Goal: Task Accomplishment & Management: Use online tool/utility

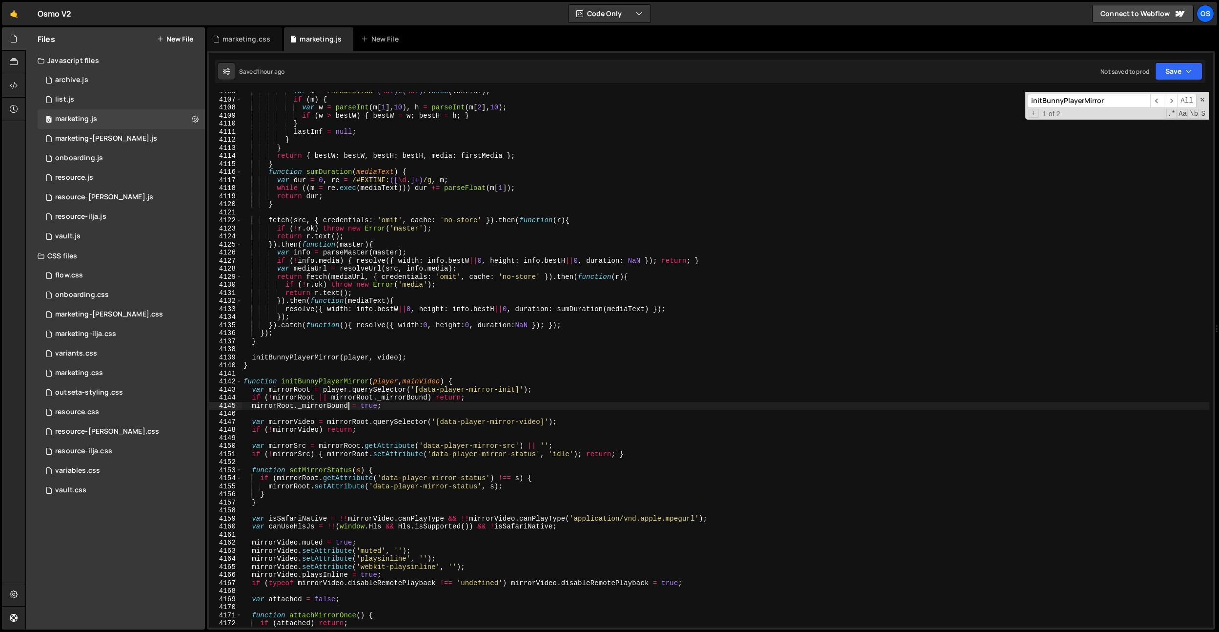
scroll to position [4563, 0]
click at [624, 271] on div "var m = /RESOLUTION= ( \d +) x ( \d +) / . exec ( lastInf ) ; if ( m ) { var w …" at bounding box center [726, 363] width 968 height 552
type textarea "var mediaUrl = resolveUrl(src, [DOMAIN_NAME]);"
paste input "[data-bunny-player-init]"
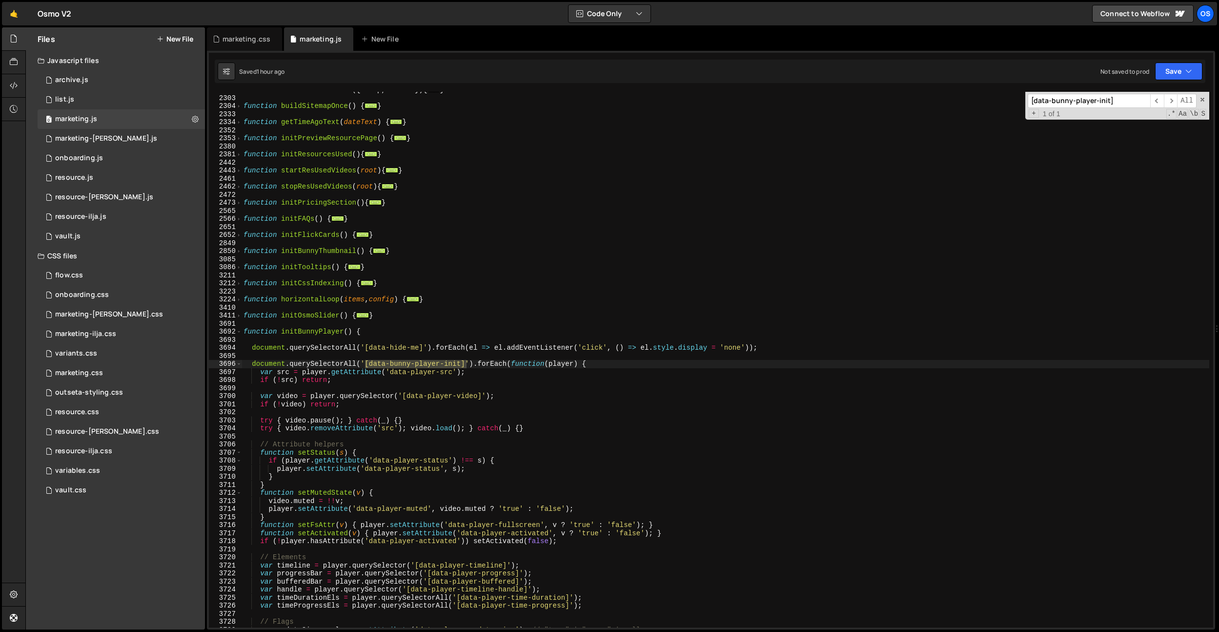
scroll to position [988, 0]
type input "[data-bunny-player-init]"
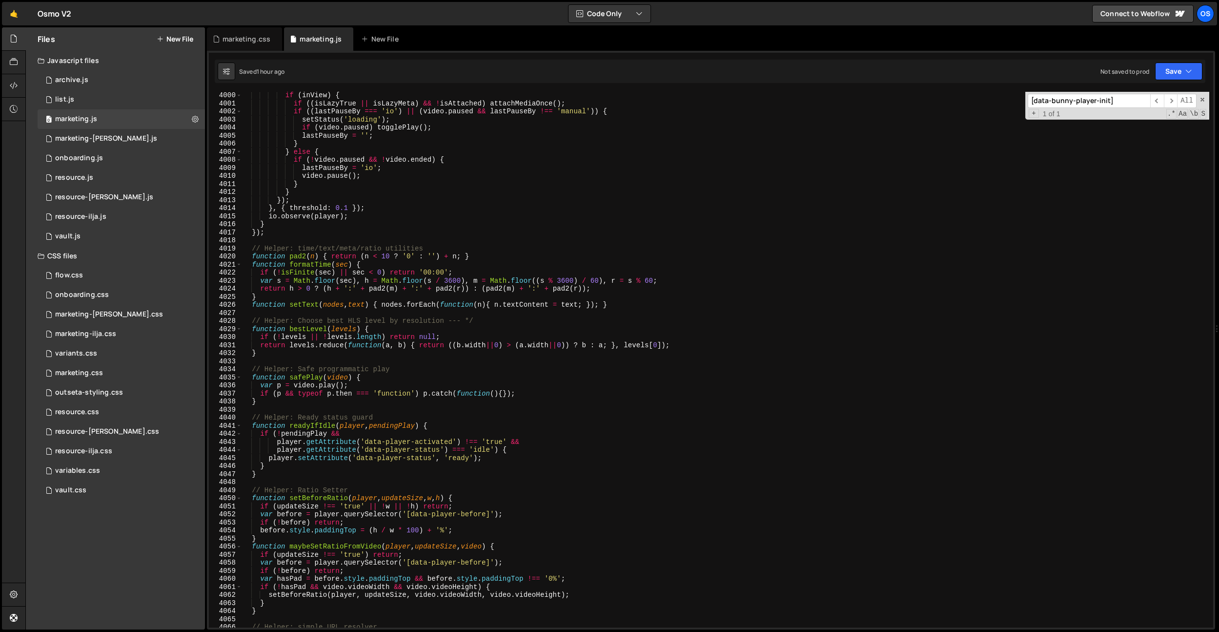
scroll to position [3829, 0]
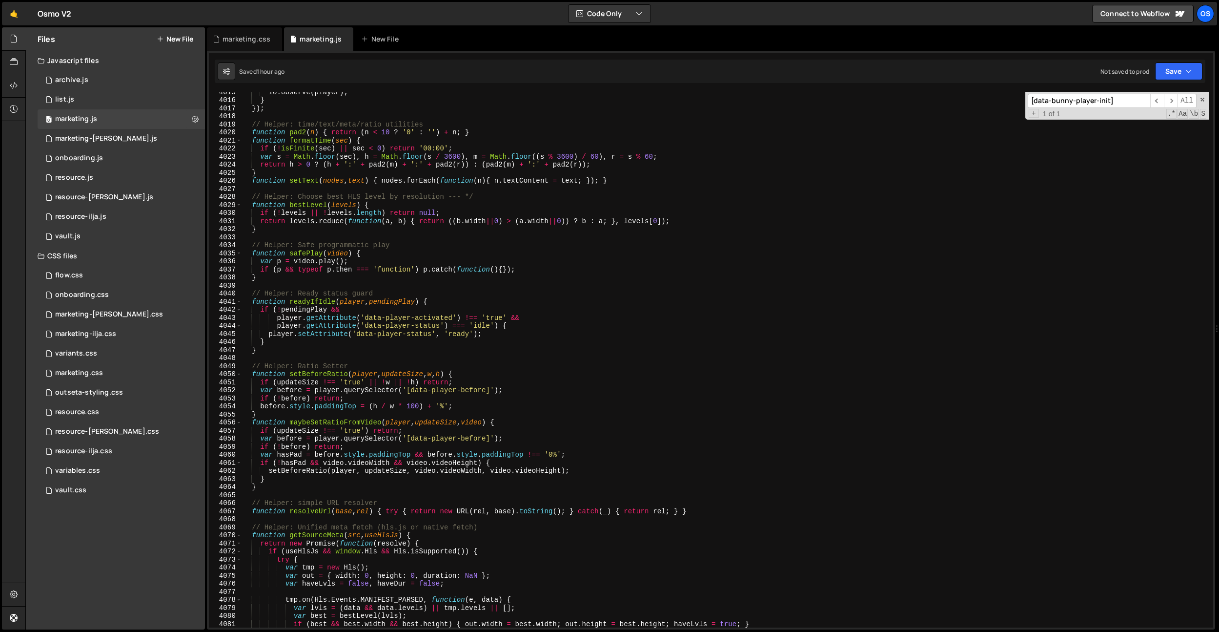
click at [1123, 98] on input "[data-bunny-player-init]" at bounding box center [1089, 101] width 123 height 14
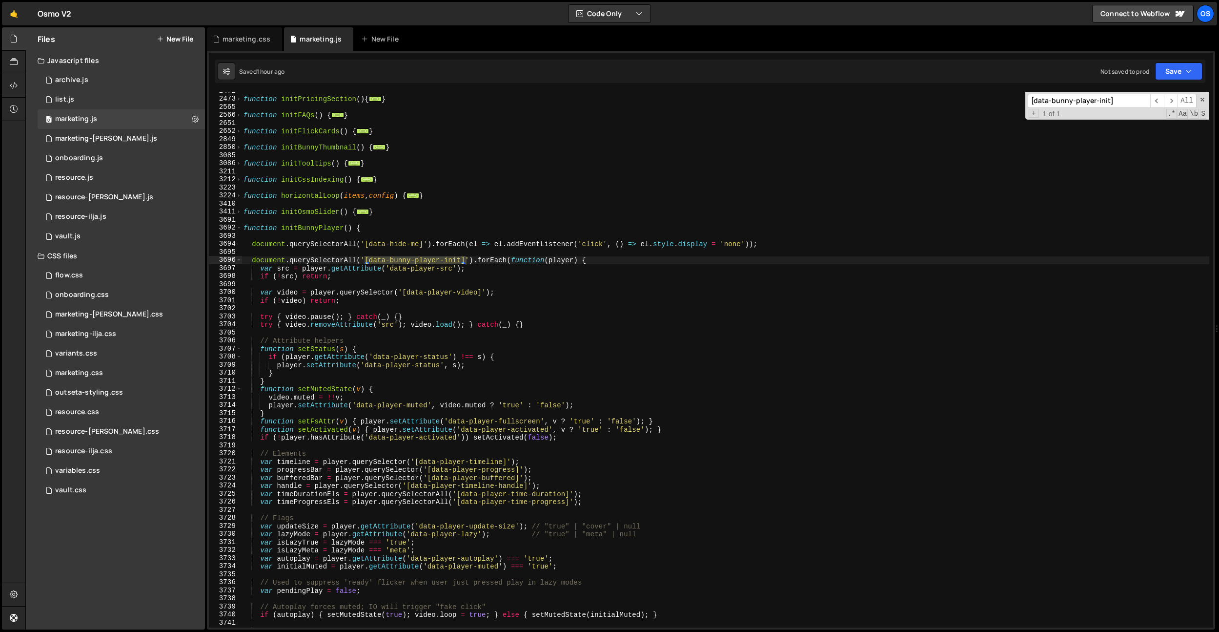
scroll to position [1092, 0]
type textarea "document.querySelectorAll('[data-hide-me]').forEach(el => el.addEventListener('…"
drag, startPoint x: 772, startPoint y: 244, endPoint x: 143, endPoint y: 245, distance: 629.7
click at [143, 245] on div "Files New File Javascript files 0 archive.js 0 0 list.js 0 0 marketing.js 0 0 0…" at bounding box center [622, 328] width 1194 height 602
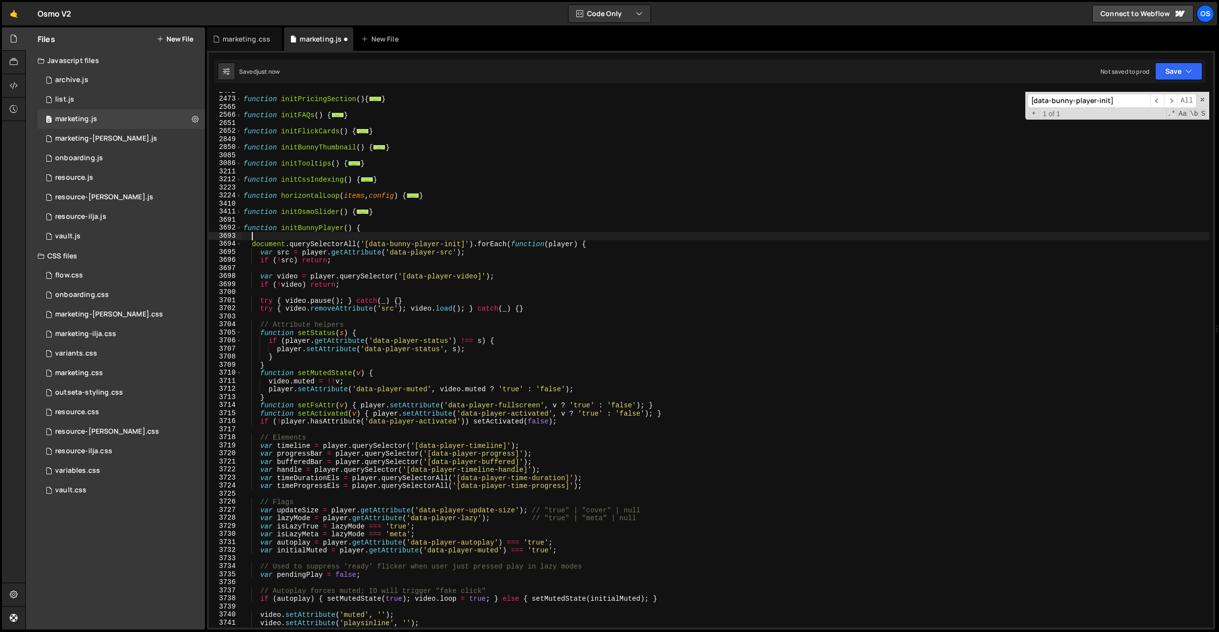
click at [400, 210] on div "function initPricingSection ( ) { ... } function initFAQs ( ) { ... } function …" at bounding box center [726, 363] width 968 height 552
type textarea "}"
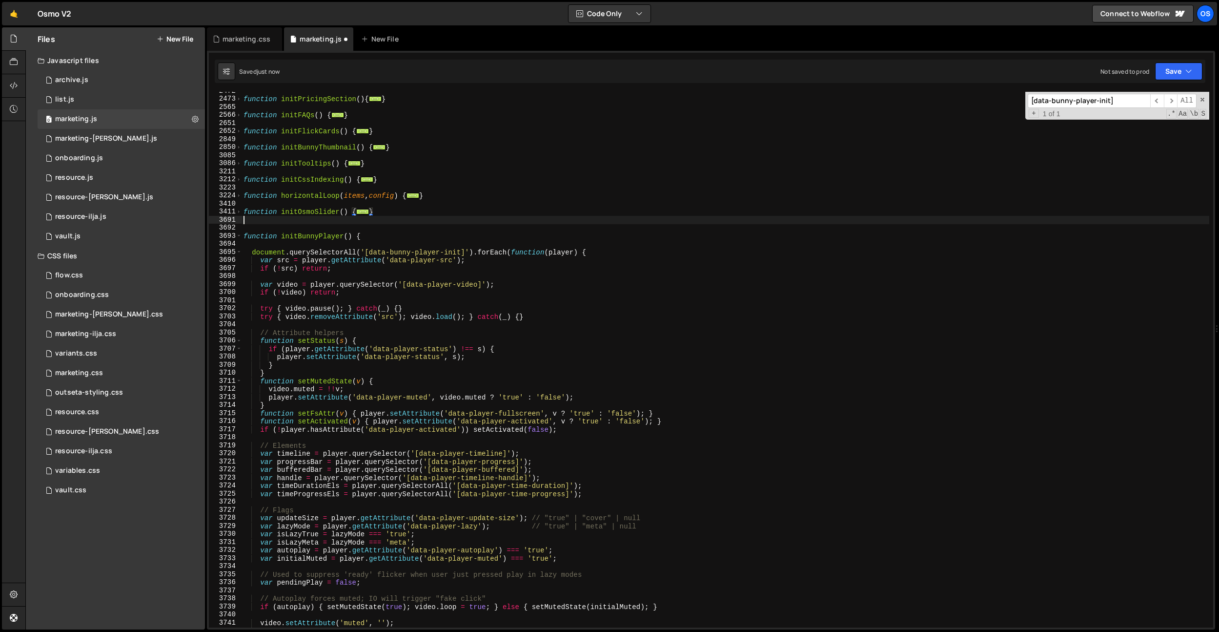
paste textarea "document.querySelectorAll('[data-hide-me]').forEach(el => el.addEventListener('…"
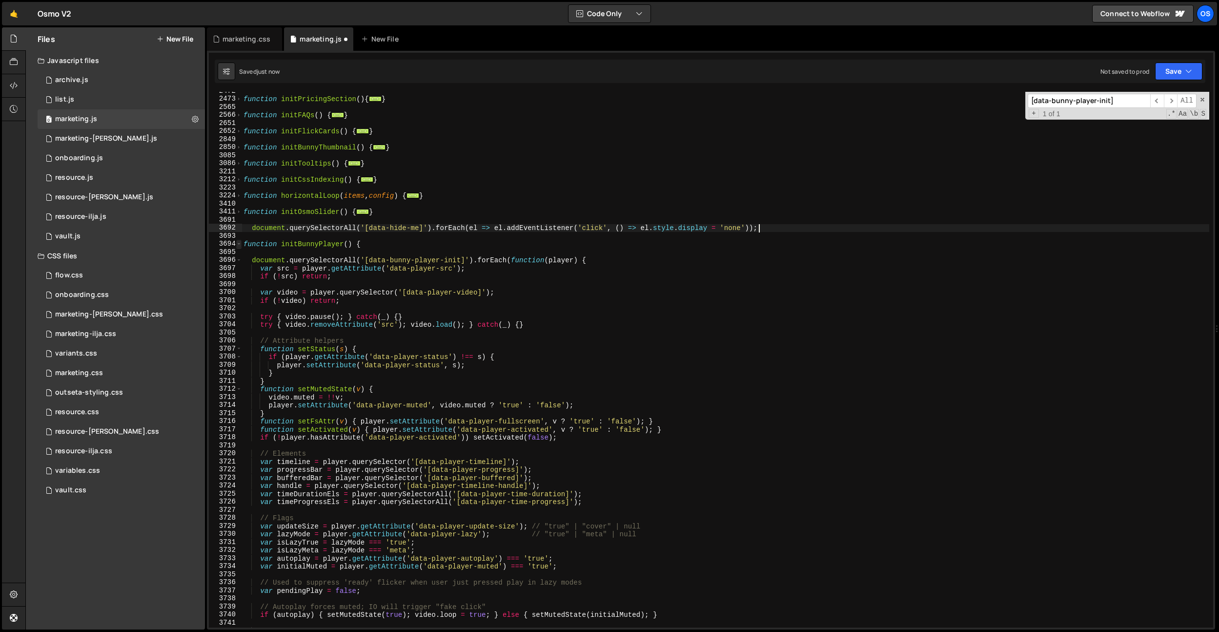
click at [241, 244] on span at bounding box center [238, 244] width 5 height 8
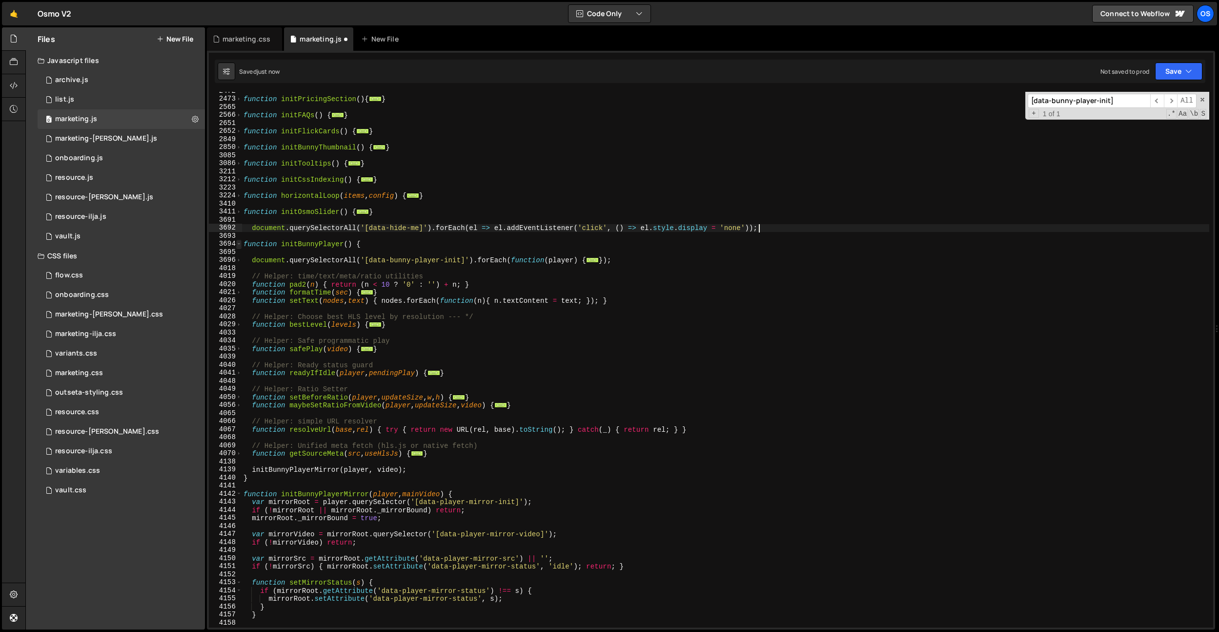
click at [240, 246] on span at bounding box center [238, 244] width 5 height 8
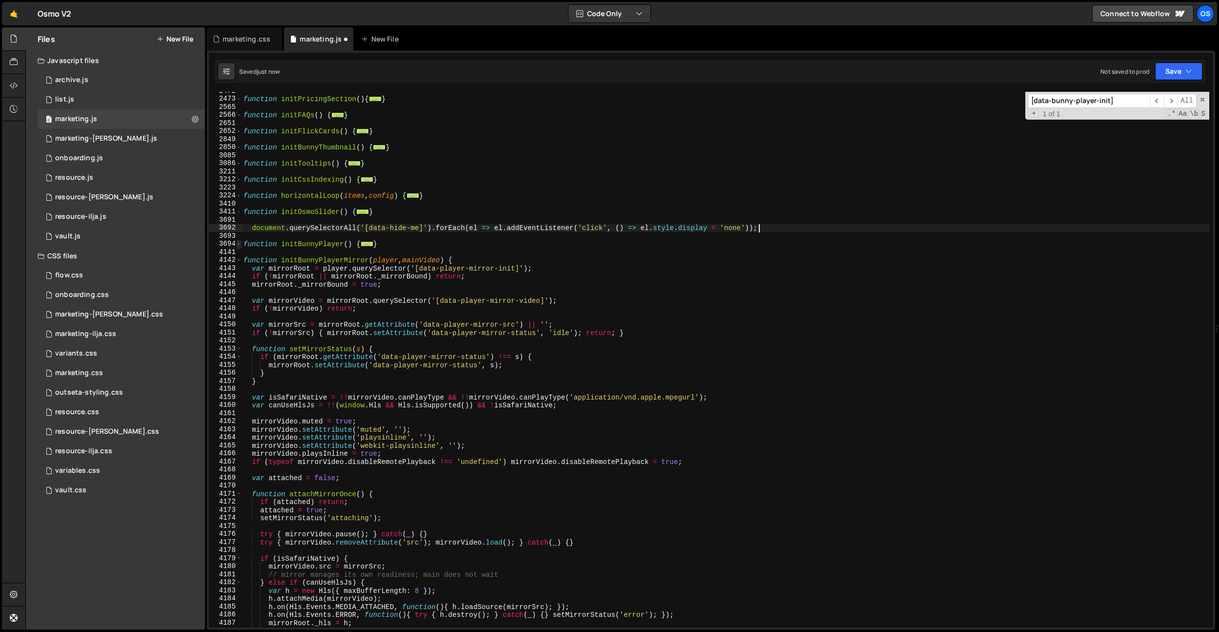
click at [240, 246] on span at bounding box center [238, 244] width 5 height 8
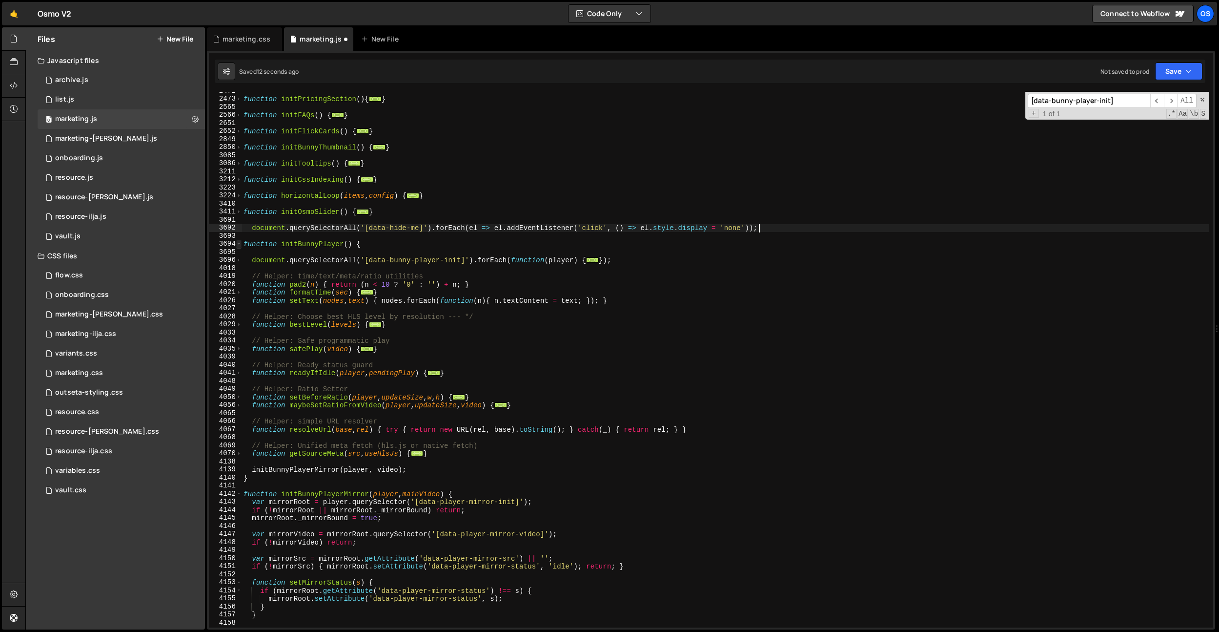
click at [240, 246] on span at bounding box center [238, 244] width 5 height 8
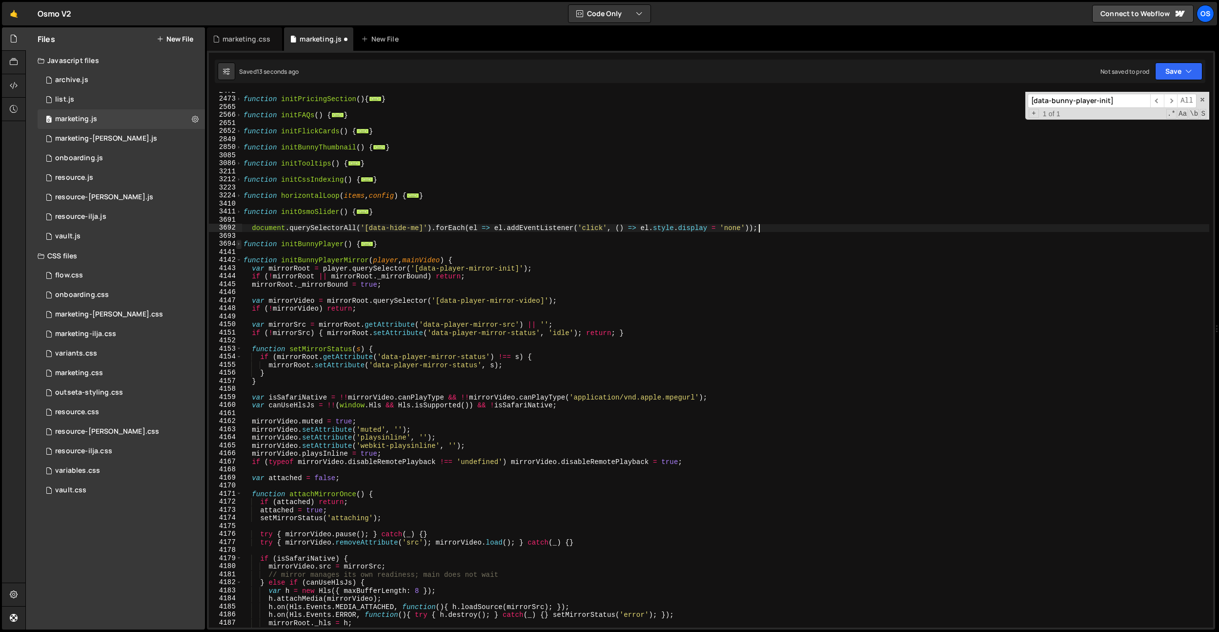
click at [240, 246] on span at bounding box center [238, 244] width 5 height 8
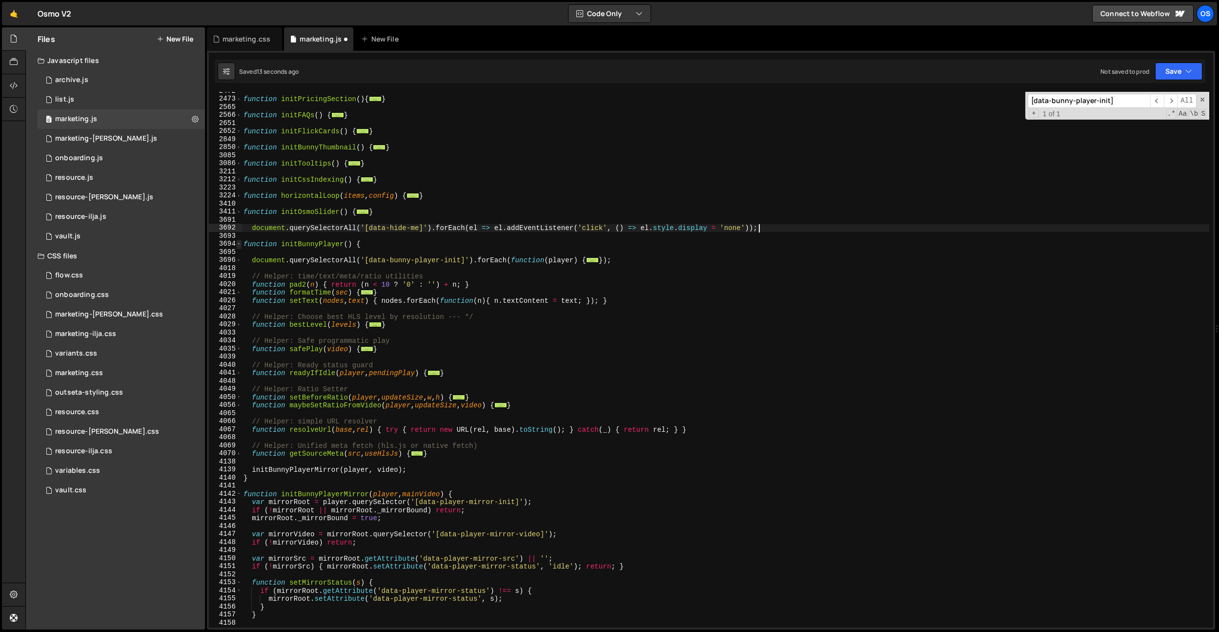
click at [240, 246] on span at bounding box center [238, 244] width 5 height 8
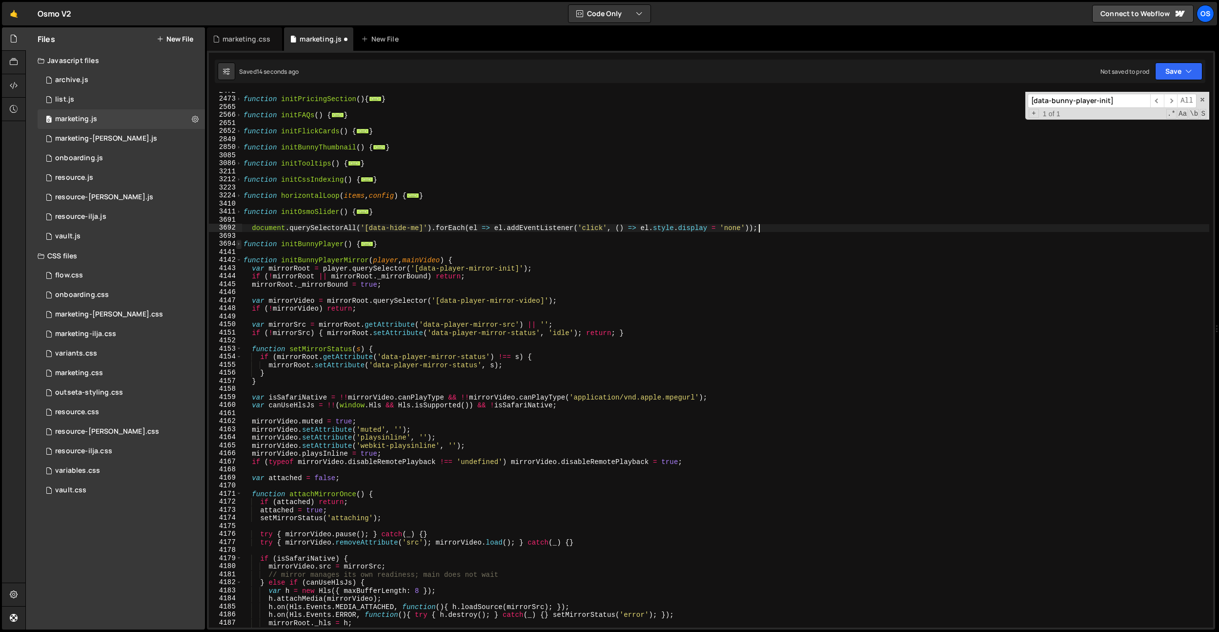
click at [240, 246] on span at bounding box center [238, 244] width 5 height 8
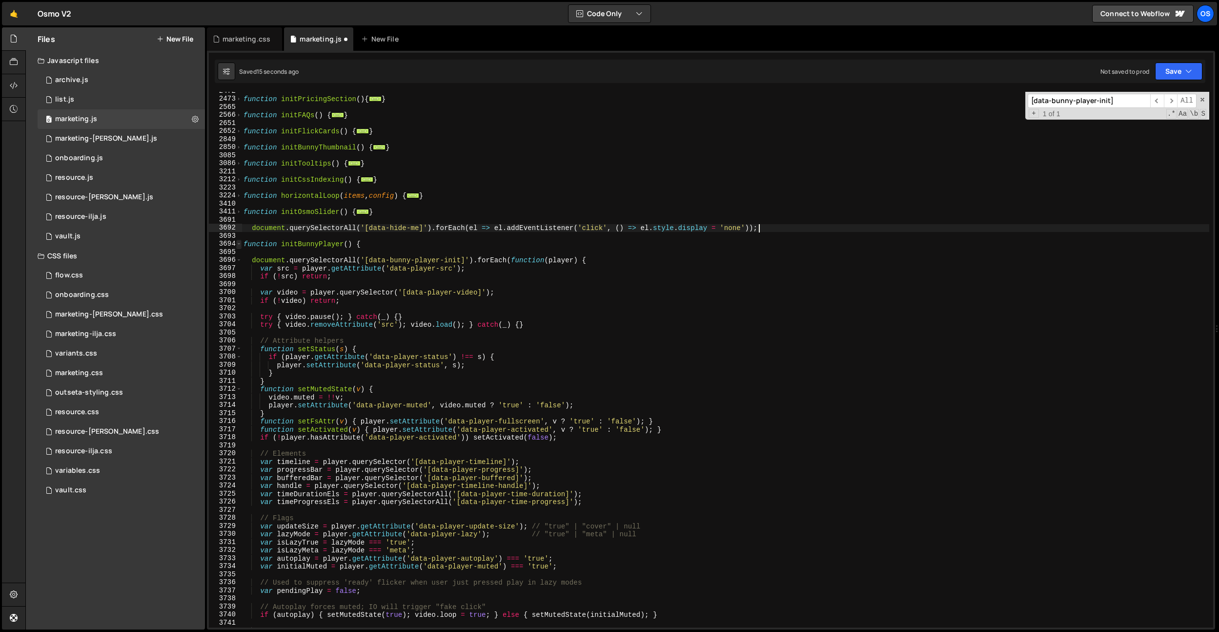
click at [240, 246] on span at bounding box center [238, 244] width 5 height 8
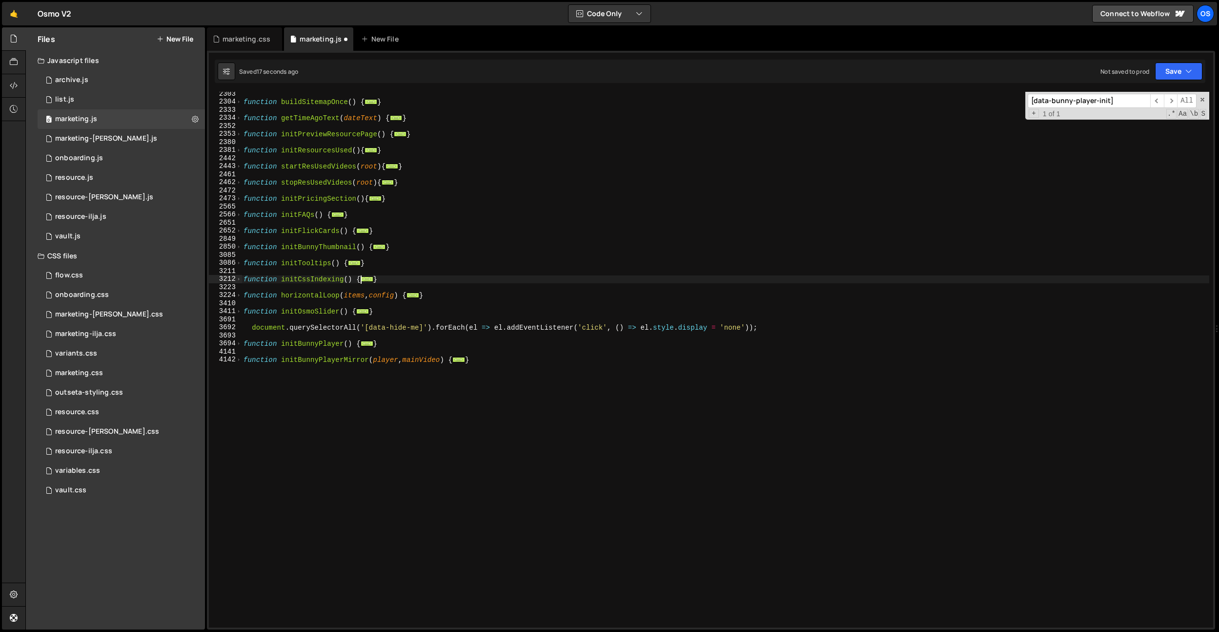
click at [364, 275] on div "function buildSitemapOnce ( ) { ... } function getTimeAgoText ( dateText ) { ..…" at bounding box center [726, 366] width 968 height 552
type textarea "function initCssIndexing() {"
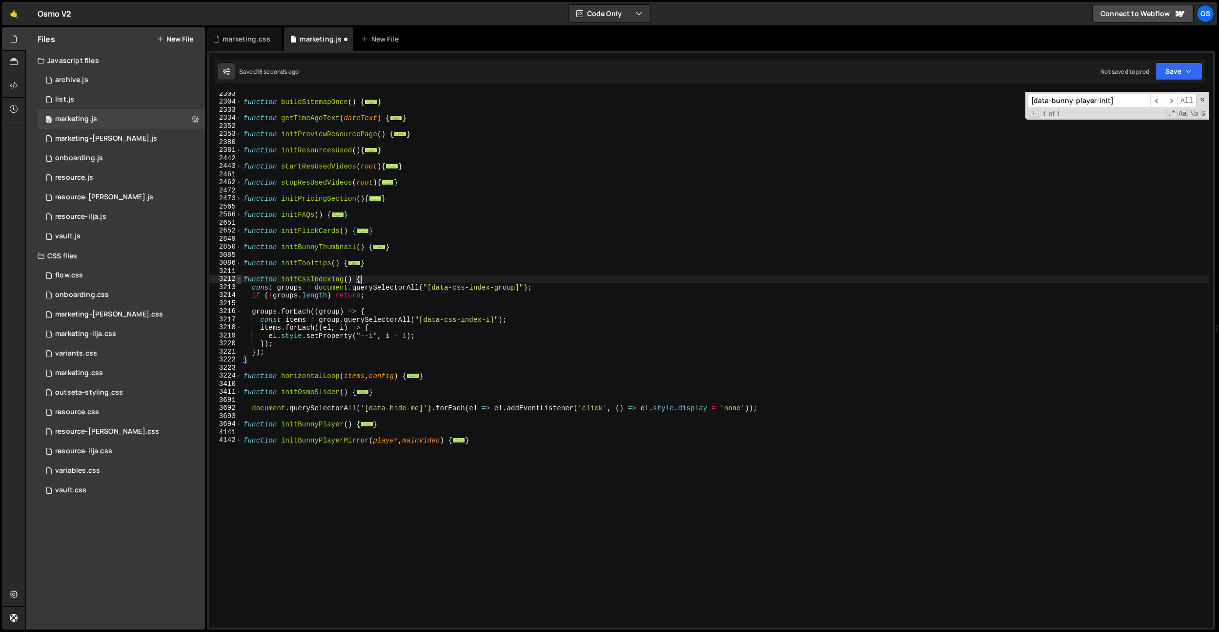
click at [241, 279] on span at bounding box center [238, 279] width 5 height 8
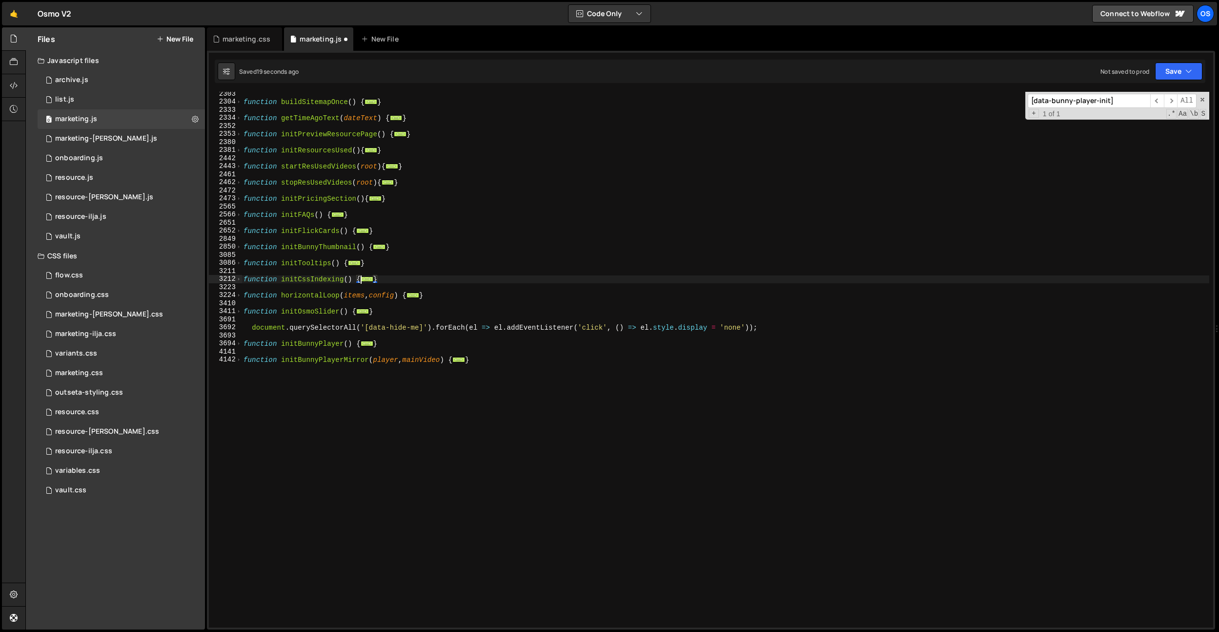
click at [408, 286] on div "function buildSitemapOnce ( ) { ... } function getTimeAgoText ( dateText ) { ..…" at bounding box center [726, 366] width 968 height 552
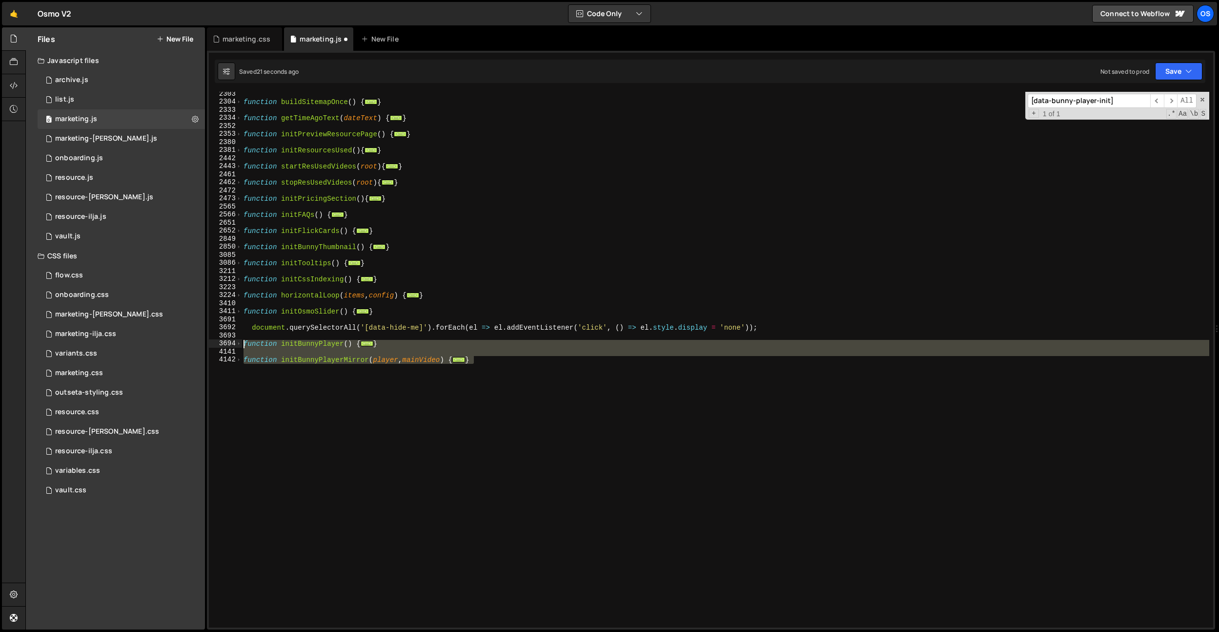
drag, startPoint x: 509, startPoint y: 362, endPoint x: 221, endPoint y: 345, distance: 288.5
click at [221, 345] on div "2303 2304 2333 2334 2352 2353 2380 2381 2442 2443 2461 2462 2472 2473 2565 2566…" at bounding box center [711, 359] width 1005 height 535
click at [758, 388] on div "function buildSitemapOnce ( ) { ... } function getTimeAgoText ( dateText ) { ..…" at bounding box center [726, 359] width 968 height 535
type textarea "}"
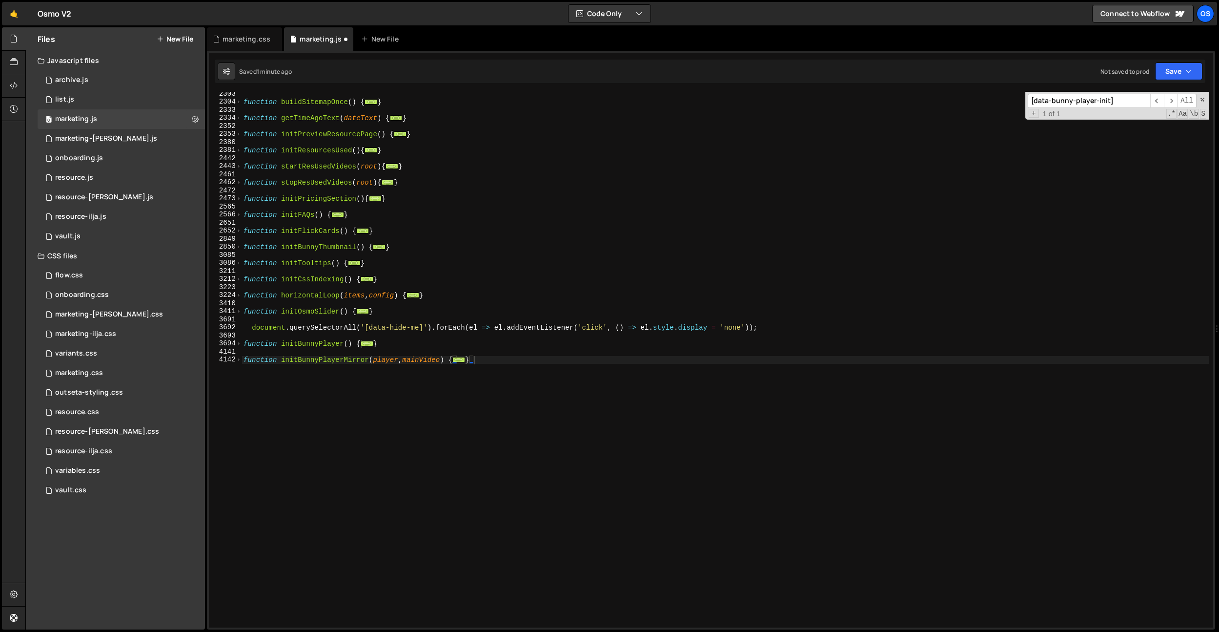
paste input "function initBunnyPlayer() {"
type input "function initBunnyPlayer() {"
click at [243, 343] on div "function buildSitemapOnce ( ) { ... } function getTimeAgoText ( dateText ) { ..…" at bounding box center [726, 359] width 968 height 535
click at [240, 344] on span at bounding box center [238, 343] width 5 height 8
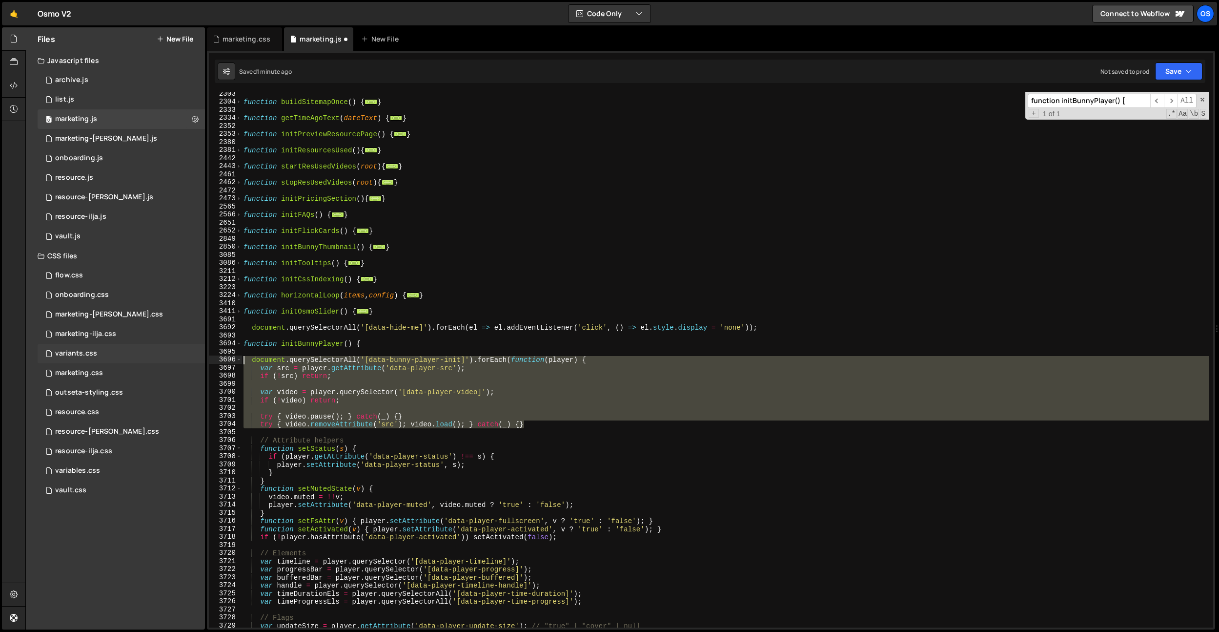
drag, startPoint x: 540, startPoint y: 426, endPoint x: 201, endPoint y: 360, distance: 346.2
click at [201, 360] on div "Files New File Javascript files 0 archive.js 0 0 list.js 0 0 marketing.js 0 0 0…" at bounding box center [622, 328] width 1194 height 602
paste textarea "try { video.removeAttribute('src'); video.load(); } catch(_) {}"
click at [548, 425] on div "function buildSitemapOnce ( ) { ... } function getTimeAgoText ( dateText ) { ..…" at bounding box center [726, 359] width 968 height 535
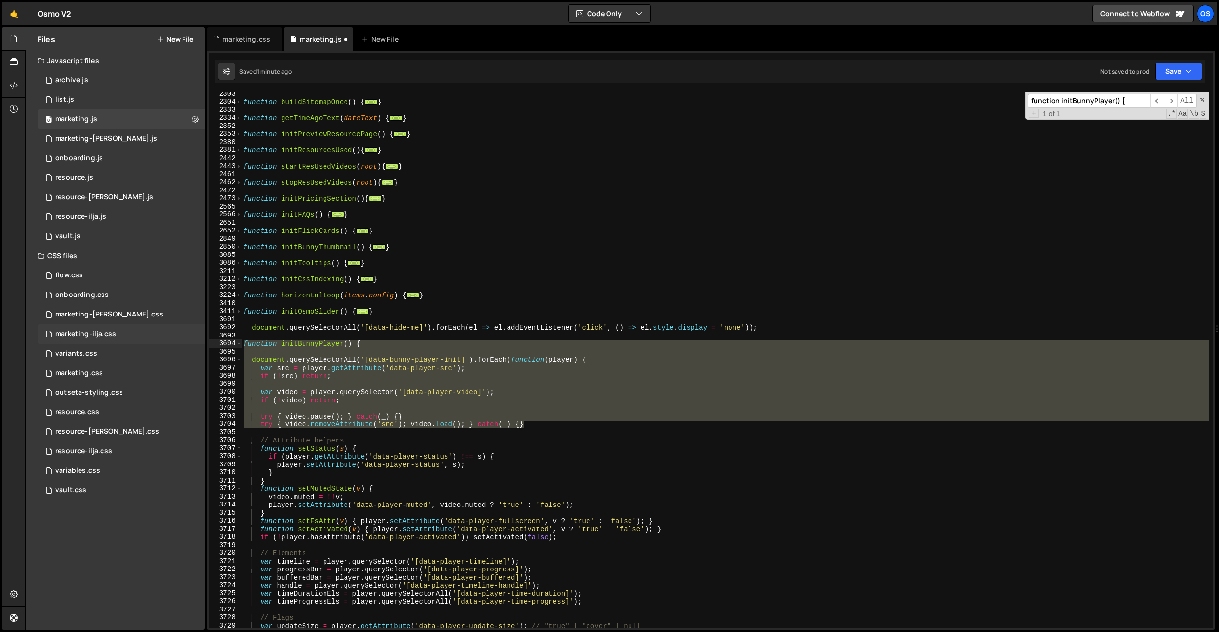
drag, startPoint x: 554, startPoint y: 426, endPoint x: 182, endPoint y: 343, distance: 381.6
click at [182, 343] on div "Files New File Javascript files 0 archive.js 0 0 list.js 0 0 marketing.js 0 0 0…" at bounding box center [622, 328] width 1194 height 602
paste textarea "try { video.removeAttribute('src'); video.load(); } catch(_) {}"
paste textarea
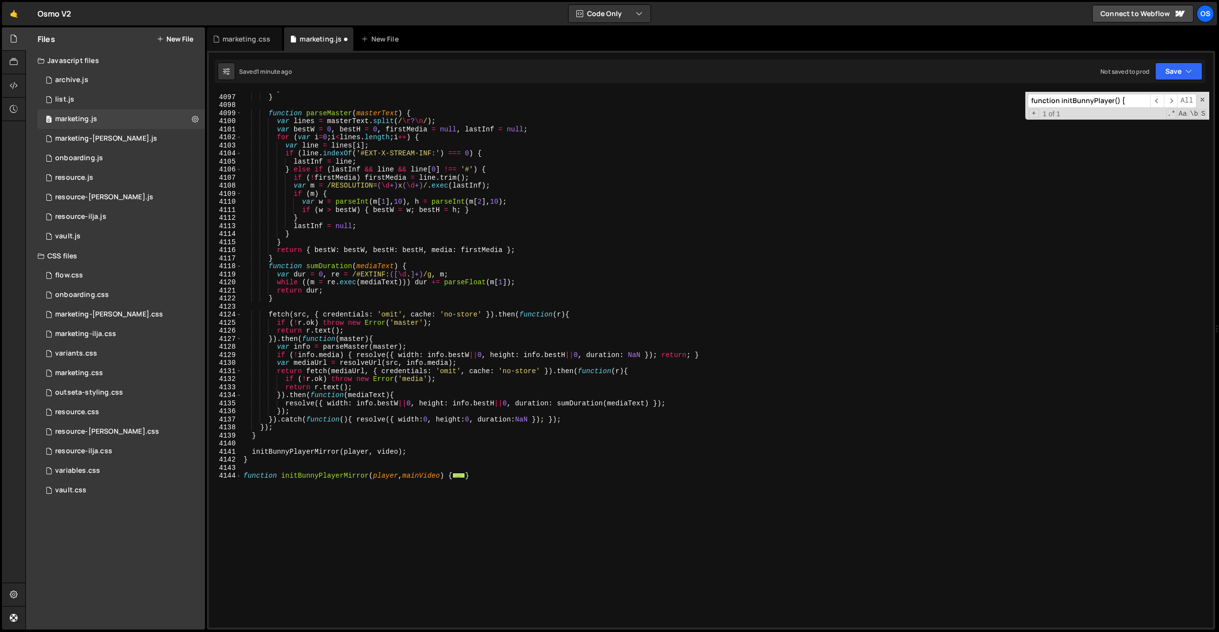
scroll to position [4498, 0]
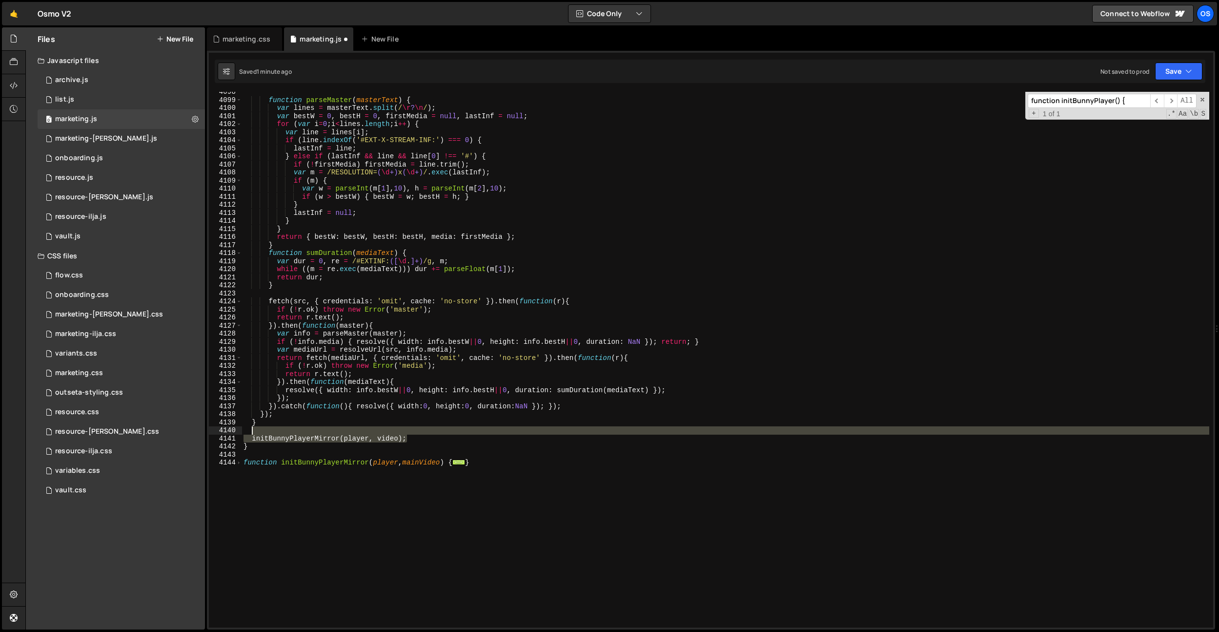
drag, startPoint x: 409, startPoint y: 438, endPoint x: 411, endPoint y: 433, distance: 5.5
click at [411, 433] on div "function parseMaster ( masterText ) { var lines = masterText . split ( / \r ? \…" at bounding box center [726, 364] width 968 height 552
type textarea "initBunnyPlayerMirror(player, video);"
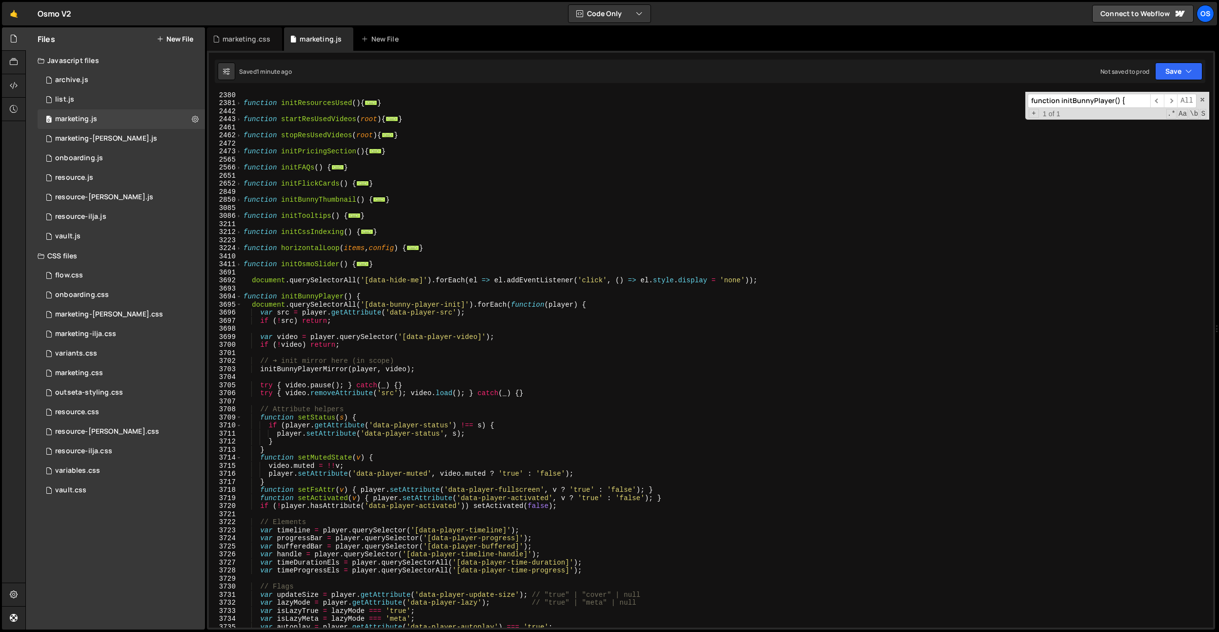
scroll to position [1124, 0]
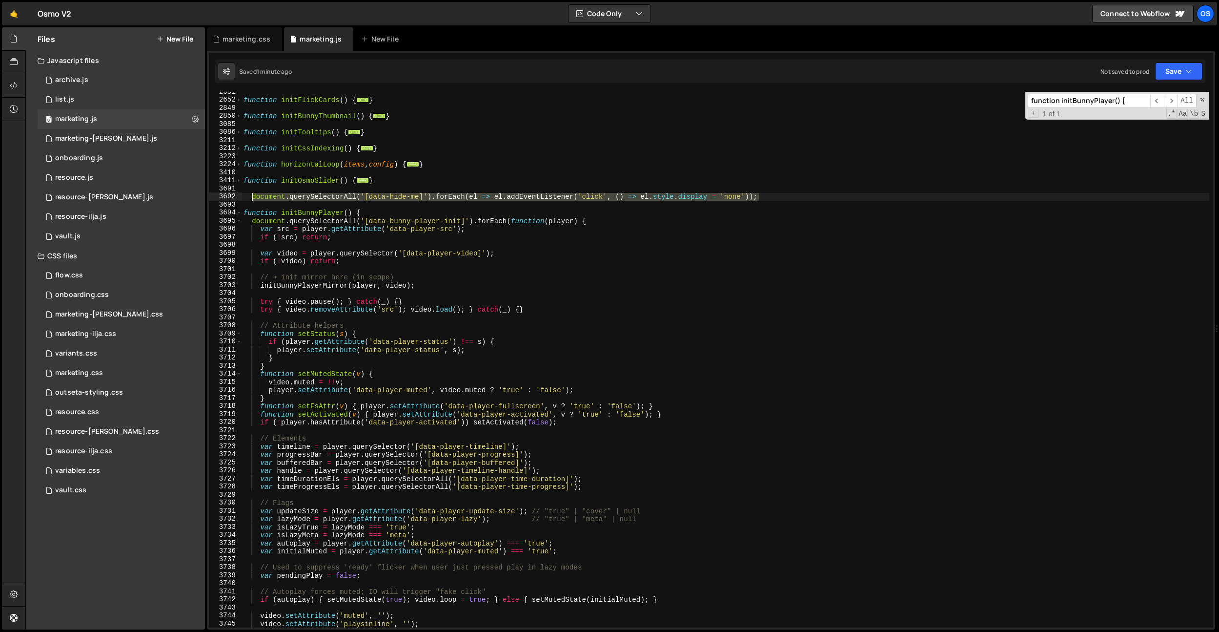
drag, startPoint x: 794, startPoint y: 193, endPoint x: 251, endPoint y: 195, distance: 543.3
click at [251, 195] on div "function initFlickCards ( ) { ... } function initBunnyThumbnail ( ) { ... } fun…" at bounding box center [726, 364] width 968 height 552
type textarea "document.querySelectorAll('[data-hide-me]').forEach(el => el.addEventListener('…"
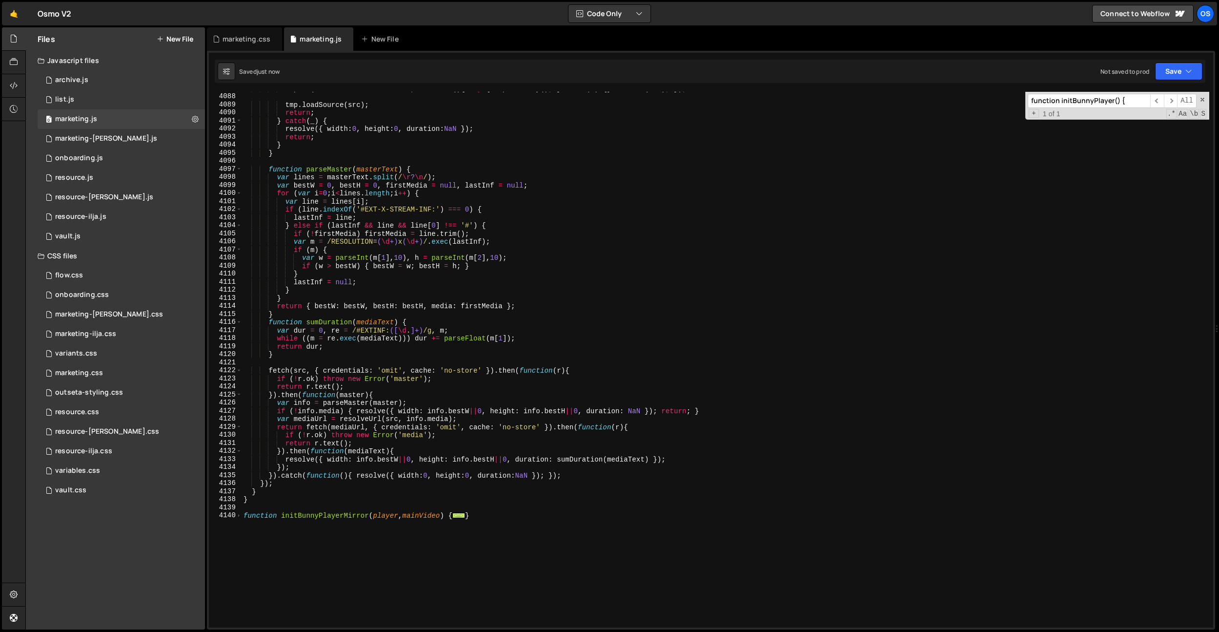
scroll to position [4503, 0]
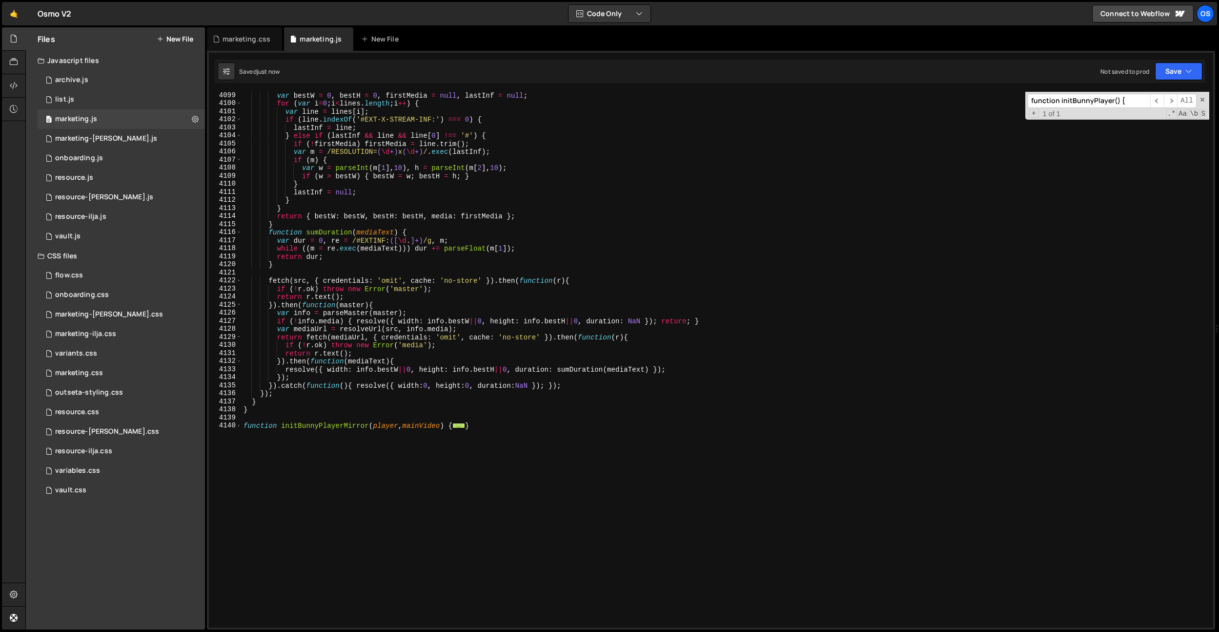
click at [291, 403] on div "var bestW = 0 , bestH = 0 , firstMedia = null , lastInf = null ; for ( var i = …" at bounding box center [726, 367] width 968 height 552
type textarea "}"
paste textarea "document.querySelectorAll('[data-hide-me]').forEach(el => el.addEventListener('…"
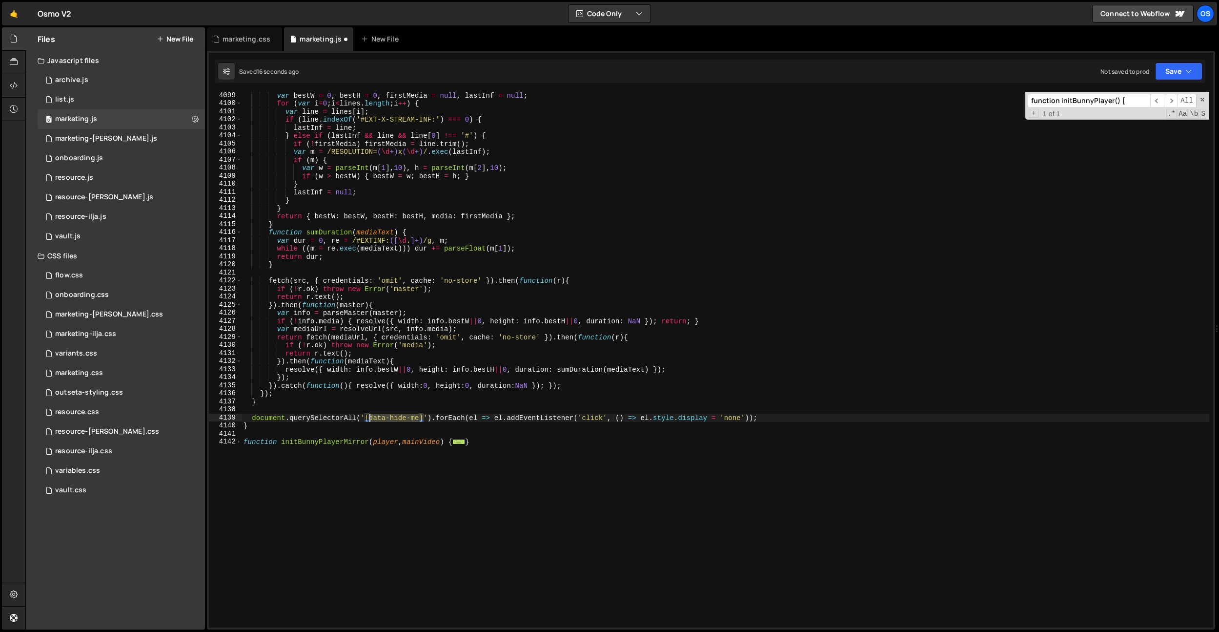
drag, startPoint x: 423, startPoint y: 419, endPoint x: 365, endPoint y: 420, distance: 58.1
click at [365, 420] on div "var bestW = 0 , bestH = 0 , firstMedia = null , lastInf = null ; for ( var i = …" at bounding box center [726, 367] width 968 height 552
paste textarea "custom-player__cover-unmute"
click at [630, 476] on div "var bestW = 0 , bestH = 0 , firstMedia = null , lastInf = null ; for ( var i = …" at bounding box center [726, 367] width 968 height 552
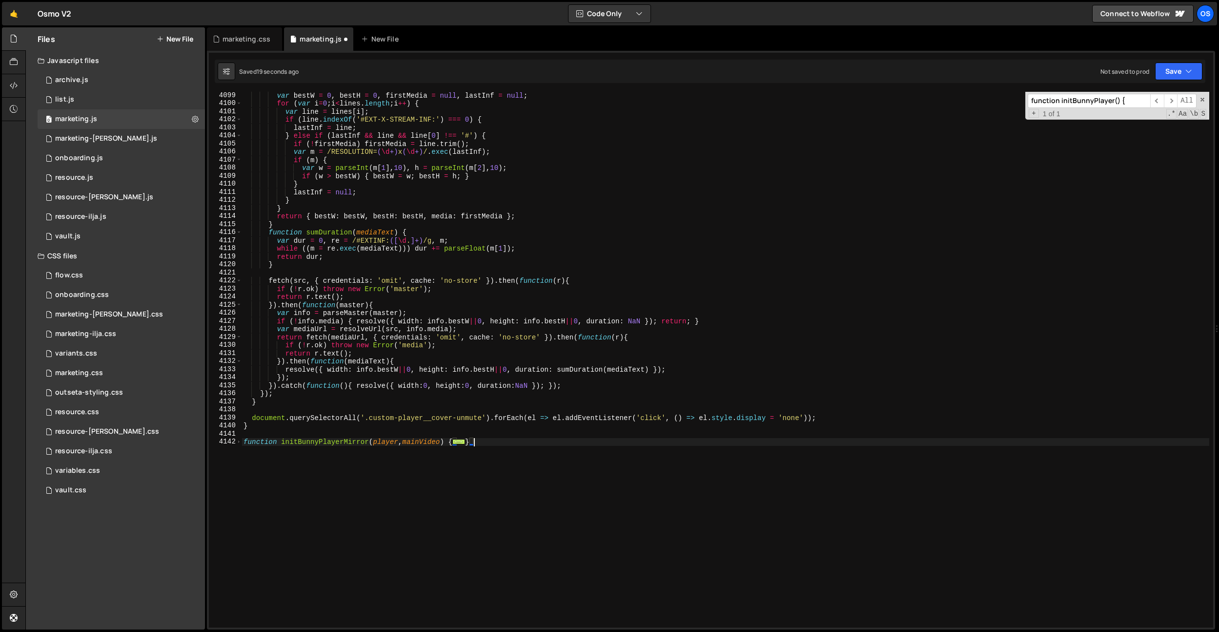
scroll to position [0, 0]
type textarea "}"
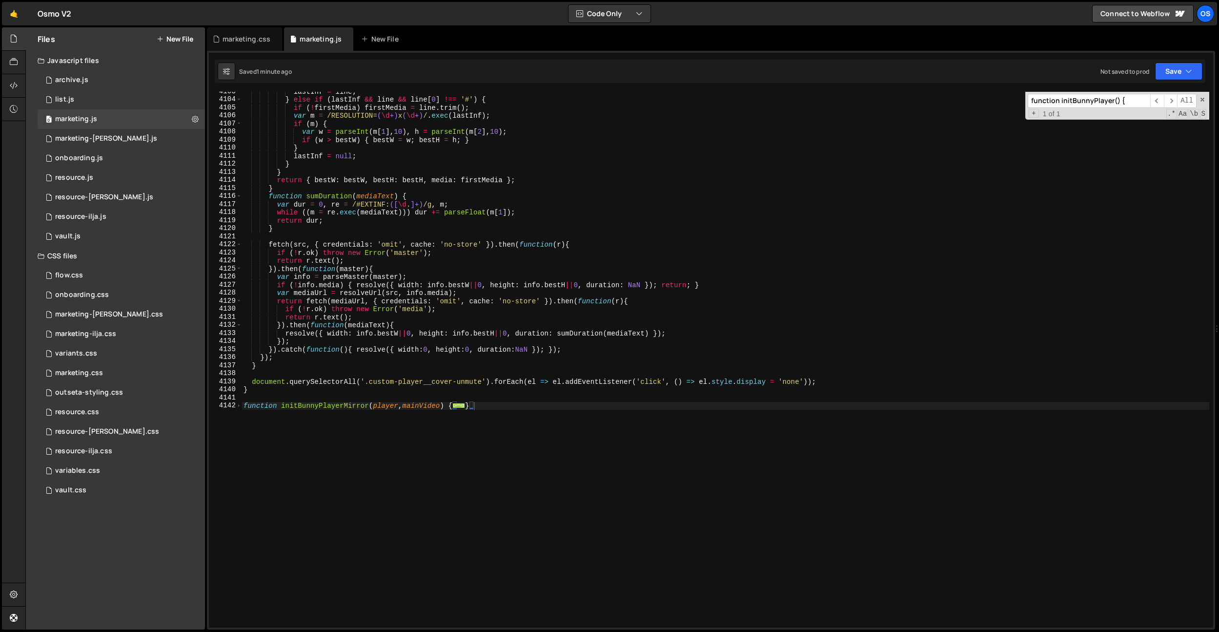
scroll to position [4539, 0]
click at [227, 38] on div "marketing.css" at bounding box center [247, 39] width 48 height 10
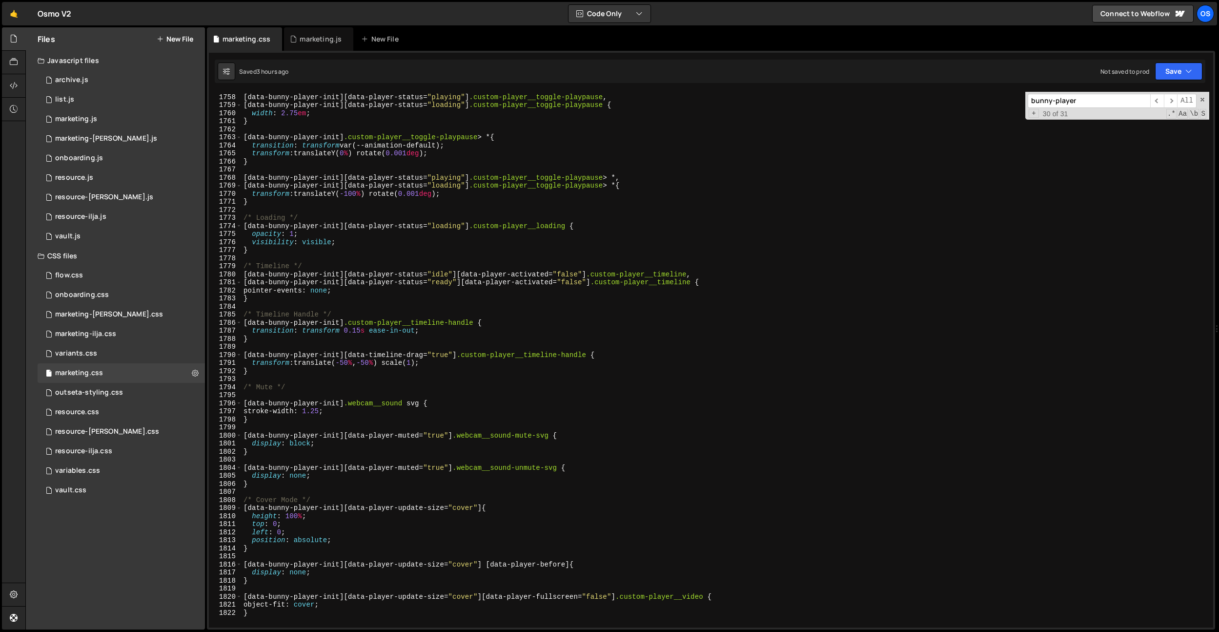
scroll to position [14249, 0]
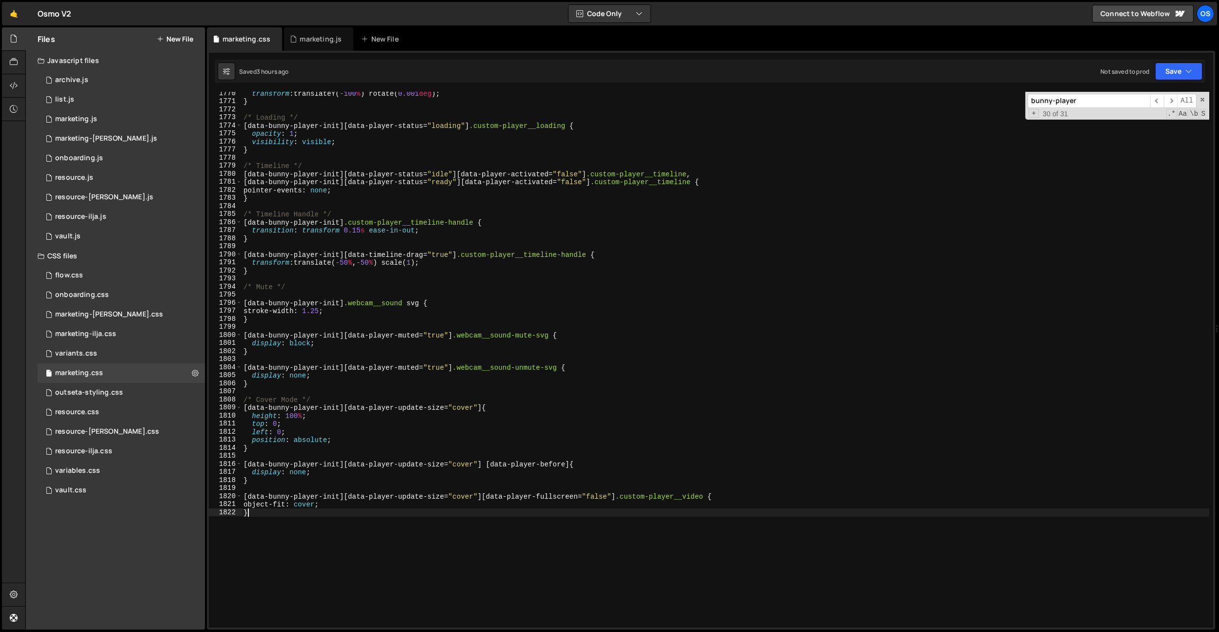
click at [403, 516] on div "transform : translateY( -100 % ) rotate( 0.001 deg ) ; } /* Loading */ [ data-b…" at bounding box center [726, 365] width 968 height 552
paste textarea "cover-image"
drag, startPoint x: 302, startPoint y: 283, endPoint x: 235, endPoint y: 319, distance: 76.4
click at [232, 285] on div "cover-image 1770 1771 1772 1773 1774 1775 1776 1777 1778 1779 1780 1781 1782 17…" at bounding box center [711, 359] width 1005 height 535
click at [273, 511] on div "transform : translateY( -100 % ) rotate( 0.001 deg ) ; } /* Loading */ [ data-b…" at bounding box center [726, 365] width 968 height 552
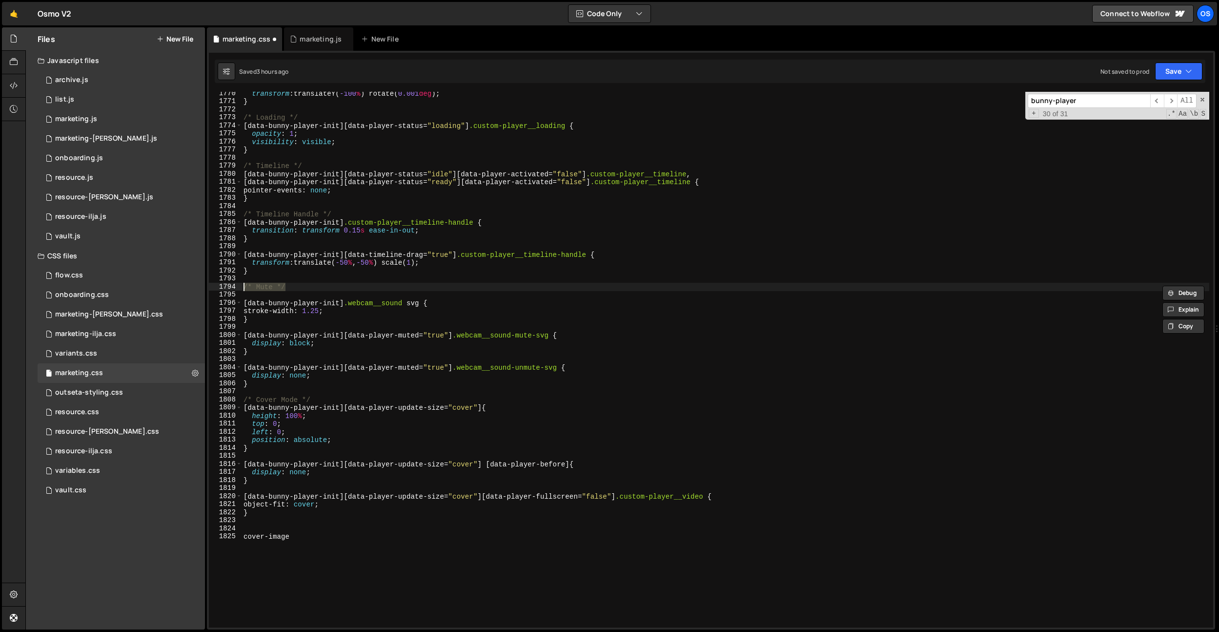
type textarea "}"
paste textarea "/* Mute */"
type textarea "/* Mute */"
click at [267, 522] on div "transform : translateY( -100 % ) rotate( 0.001 deg ) ; } /* Loading */ [ data-b…" at bounding box center [726, 365] width 968 height 552
click at [265, 528] on div "transform : translateY( -100 % ) rotate( 0.001 deg ) ; } /* Loading */ [ data-b…" at bounding box center [726, 365] width 968 height 552
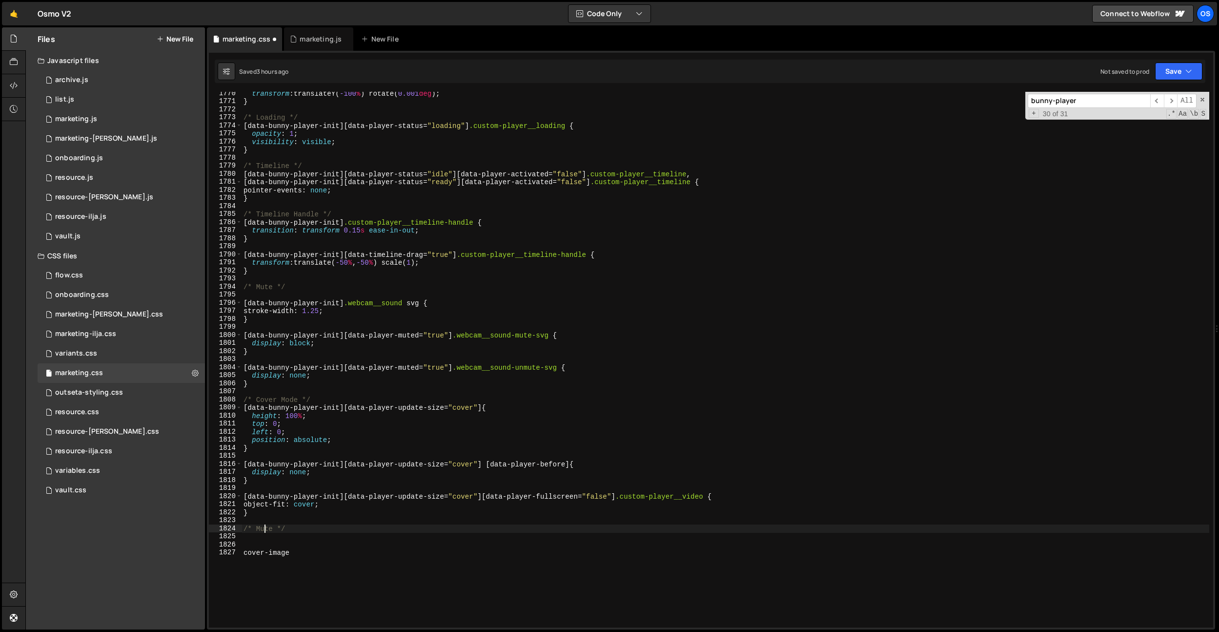
click at [265, 528] on div "transform : translateY( -100 % ) rotate( 0.001 deg ) ; } /* Loading */ [ data-b…" at bounding box center [726, 365] width 968 height 552
click at [372, 434] on div "transform : translateY( -100 % ) rotate( 0.001 deg ) ; } /* Loading */ [ data-b…" at bounding box center [726, 365] width 968 height 552
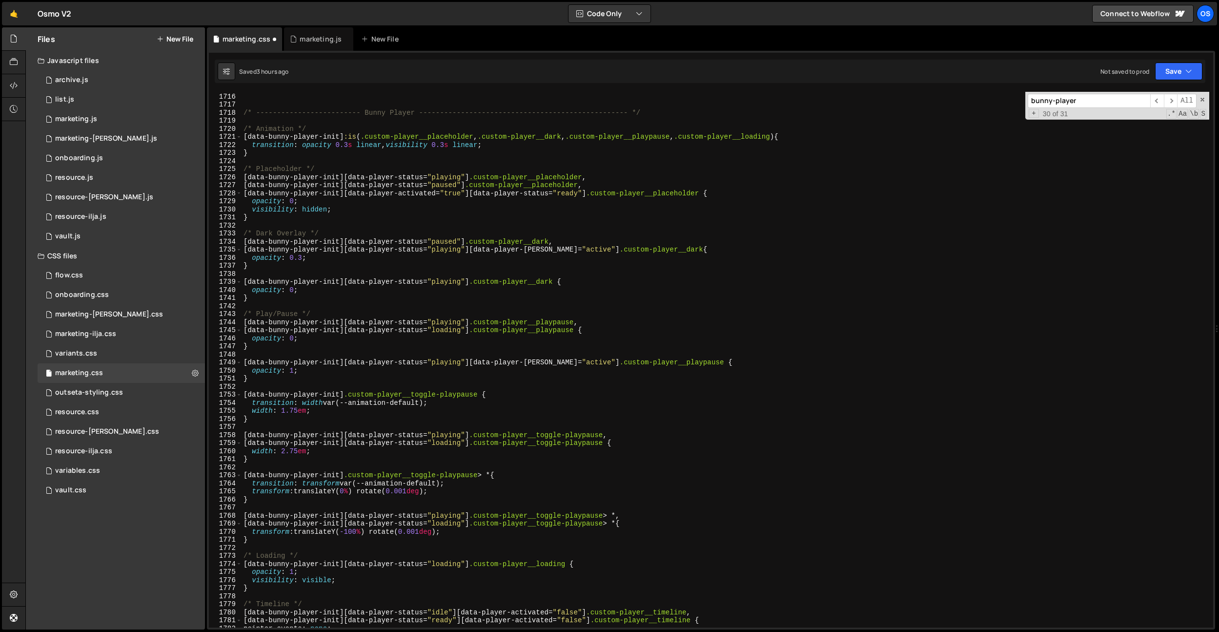
scroll to position [13810, 0]
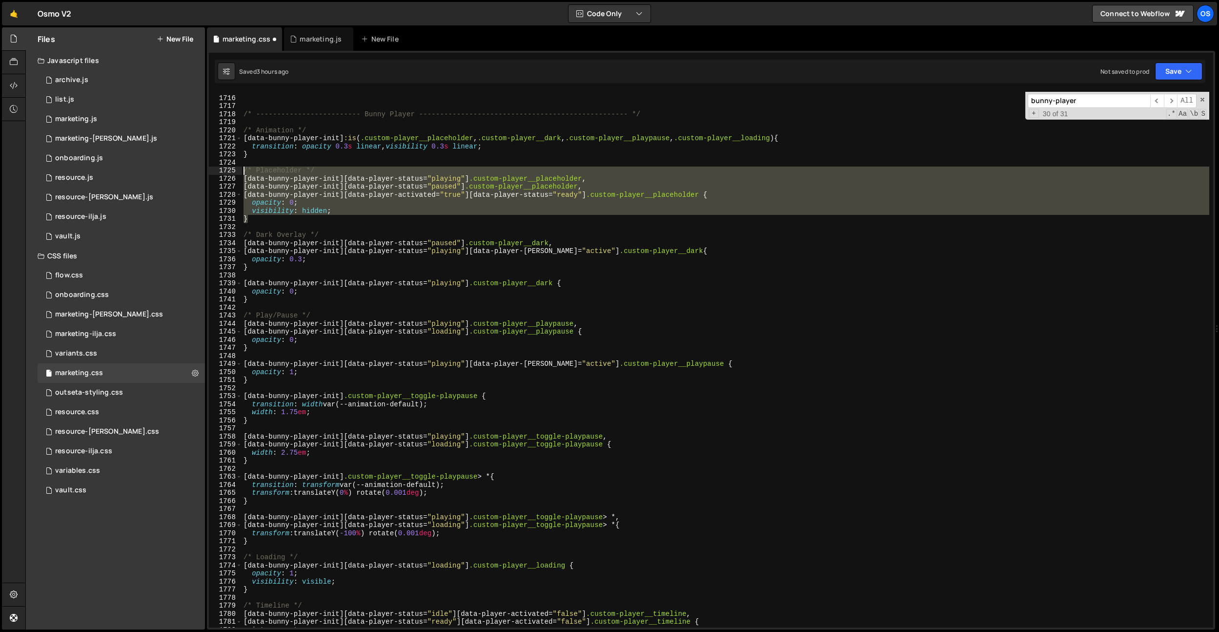
drag, startPoint x: 263, startPoint y: 217, endPoint x: 226, endPoint y: 170, distance: 59.8
click at [226, 170] on div "left: 0; 1715 1716 1717 1718 1719 1720 1721 1722 1723 1724 1725 1726 1727 1728 …" at bounding box center [711, 359] width 1005 height 535
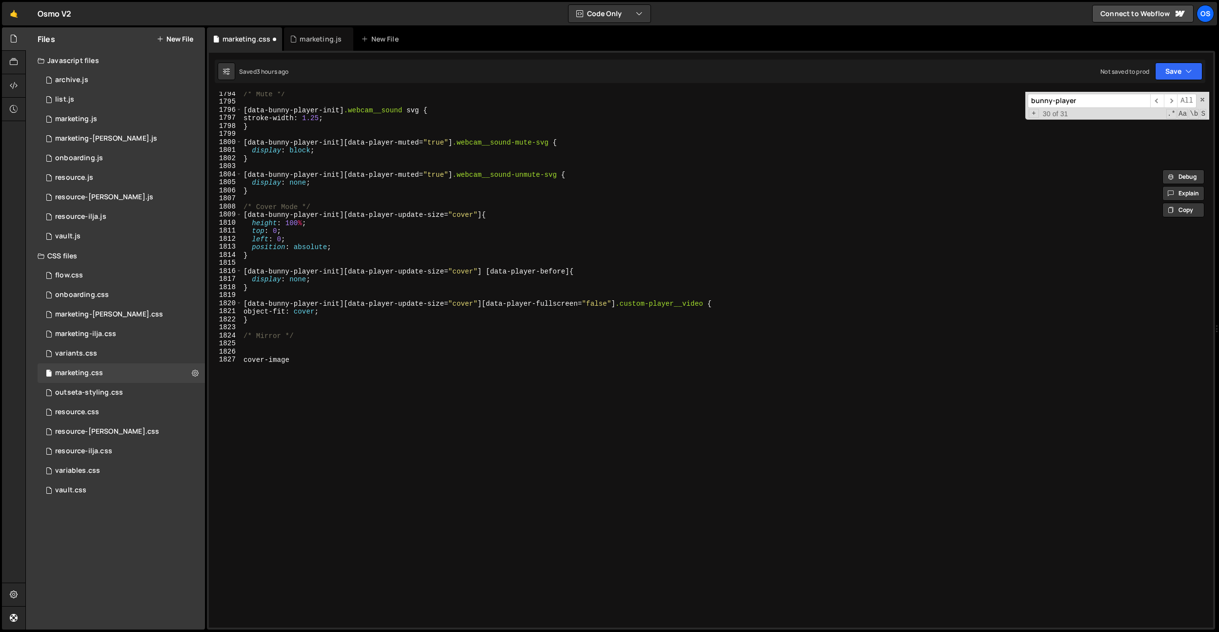
scroll to position [14443, 0]
click at [310, 359] on div "/* Mute */ [ data-bunny-player-init ] .webcam__sound svg { stroke-width : 1.25 …" at bounding box center [726, 366] width 968 height 552
type textarea "cover-image"
paste textarea "}"
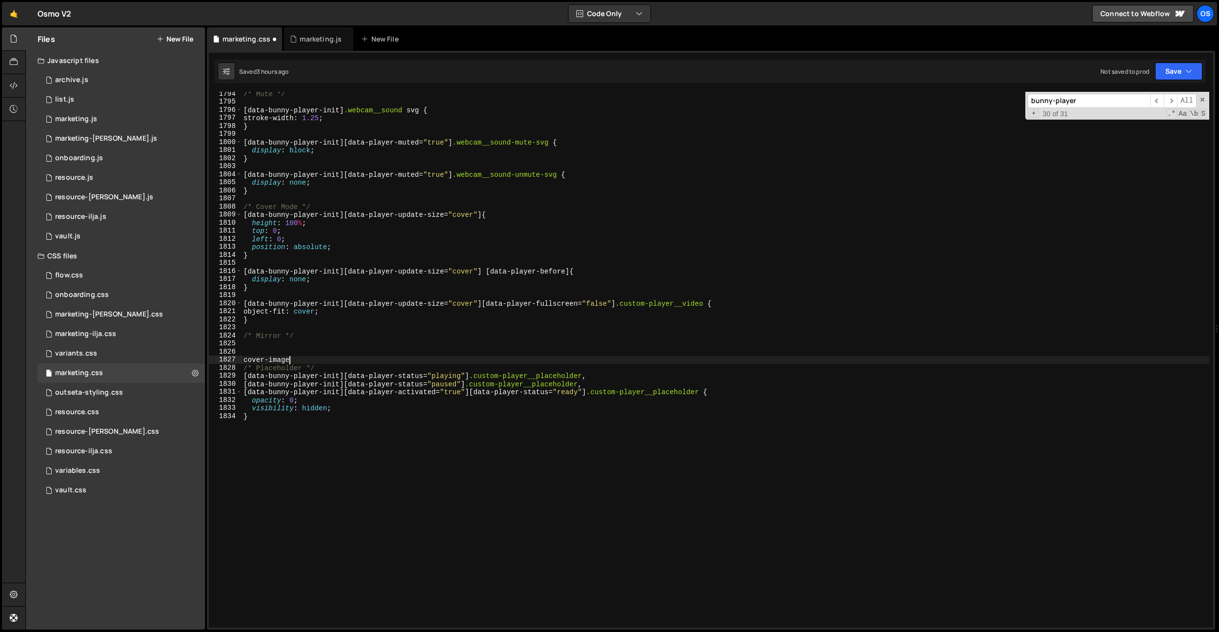
drag, startPoint x: 307, startPoint y: 359, endPoint x: 232, endPoint y: 360, distance: 74.7
click at [232, 360] on div "} 1794 1795 1796 1797 1798 1799 1800 1801 1802 1803 1804 1805 1806 1807 1808 18…" at bounding box center [711, 359] width 1005 height 535
type textarea "cover-image"
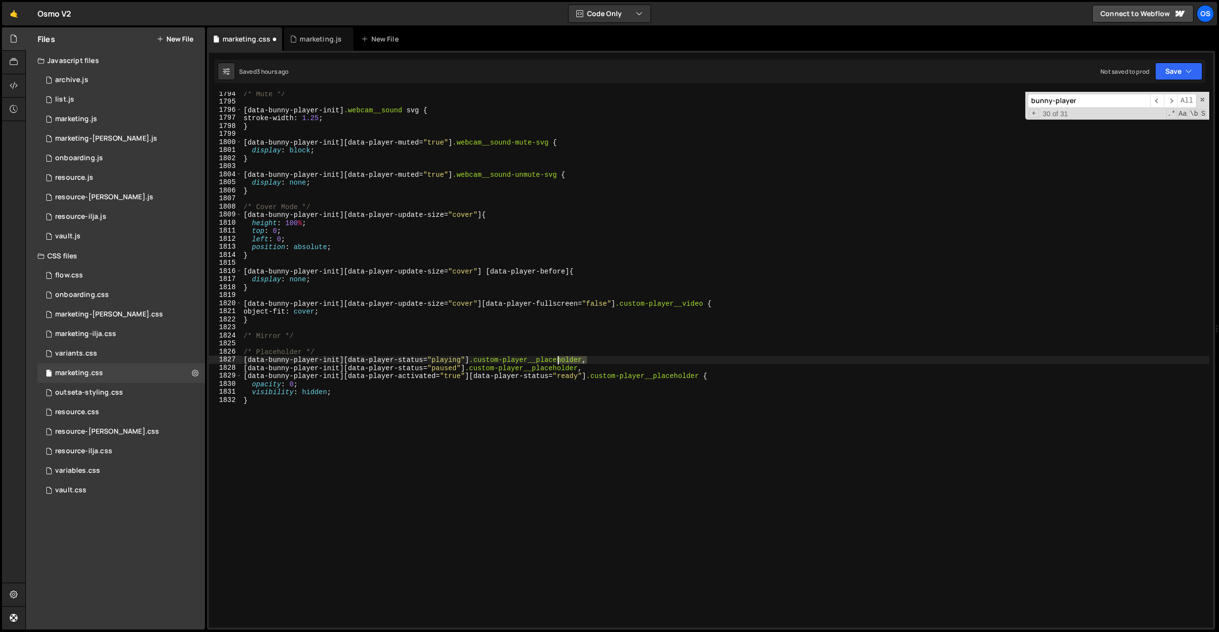
drag, startPoint x: 588, startPoint y: 360, endPoint x: 559, endPoint y: 361, distance: 28.3
click at [559, 361] on div "/* Mute */ [ data-bunny-player-init ] .webcam__sound svg { stroke-width : 1.25 …" at bounding box center [726, 366] width 968 height 552
drag, startPoint x: 576, startPoint y: 361, endPoint x: 586, endPoint y: 362, distance: 9.3
click at [576, 361] on div "/* Mute */ [ data-bunny-player-init ] .webcam__sound svg { stroke-width : 1.25 …" at bounding box center [726, 359] width 968 height 535
drag, startPoint x: 587, startPoint y: 362, endPoint x: 482, endPoint y: 360, distance: 105.0
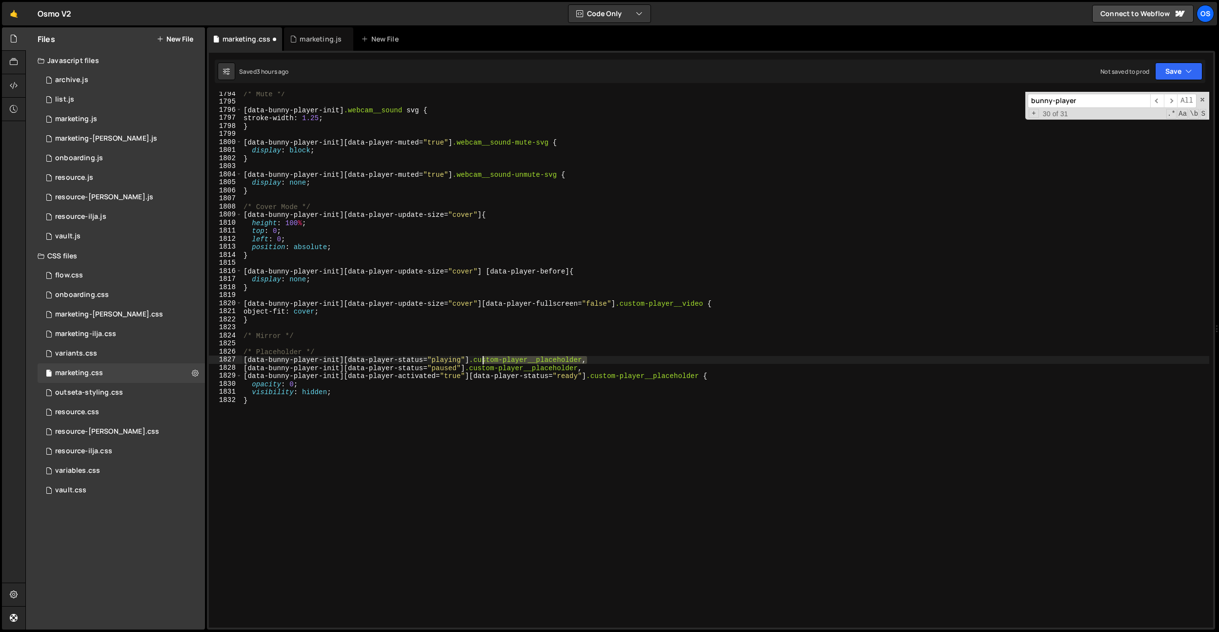
click at [482, 360] on div "/* Mute */ [ data-bunny-player-init ] .webcam__sound svg { stroke-width : 1.25 …" at bounding box center [726, 366] width 968 height 552
paste textarea "cover-image"
drag, startPoint x: 633, startPoint y: 360, endPoint x: 475, endPoint y: 360, distance: 157.2
click at [475, 360] on div "/* Mute */ [ data-bunny-player-init ] .webcam__sound svg { stroke-width : 1.25 …" at bounding box center [726, 366] width 968 height 552
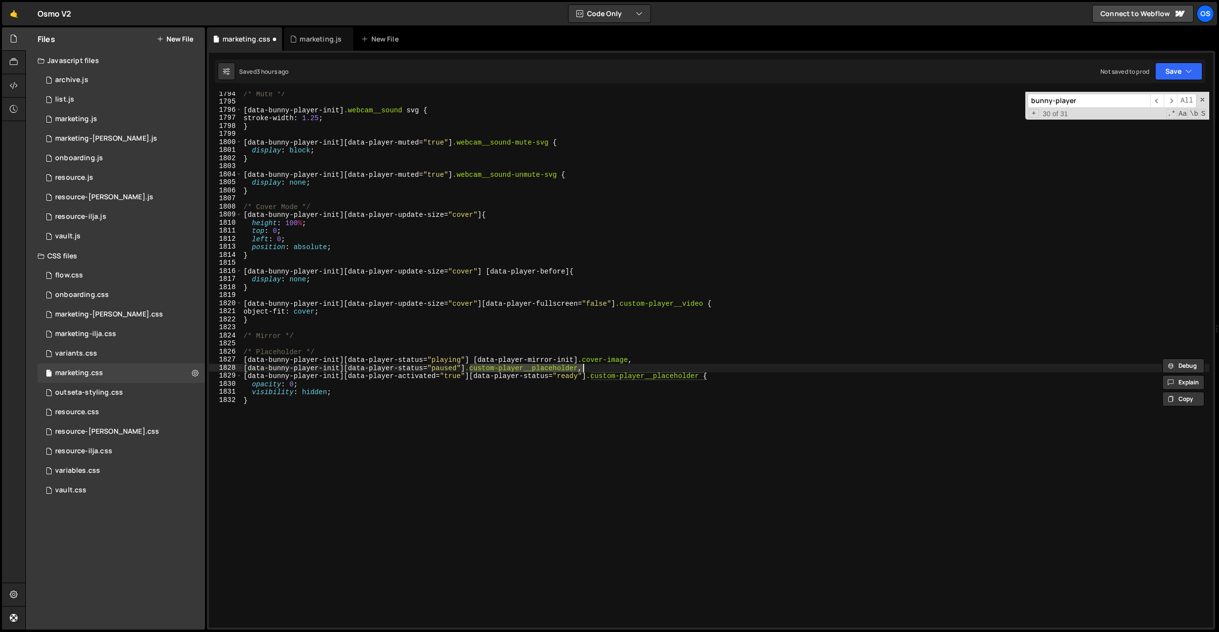
drag, startPoint x: 472, startPoint y: 369, endPoint x: 583, endPoint y: 365, distance: 111.4
click at [583, 365] on div "/* Mute */ [ data-bunny-player-init ] .webcam__sound svg { stroke-width : 1.25 …" at bounding box center [726, 366] width 968 height 552
paste textarea "[data-player-mirror-init] .cover-image"
drag, startPoint x: 596, startPoint y: 377, endPoint x: 772, endPoint y: 375, distance: 175.7
click at [704, 376] on div "/* Mute */ [ data-bunny-player-init ] .webcam__sound svg { stroke-width : 1.25 …" at bounding box center [726, 366] width 968 height 552
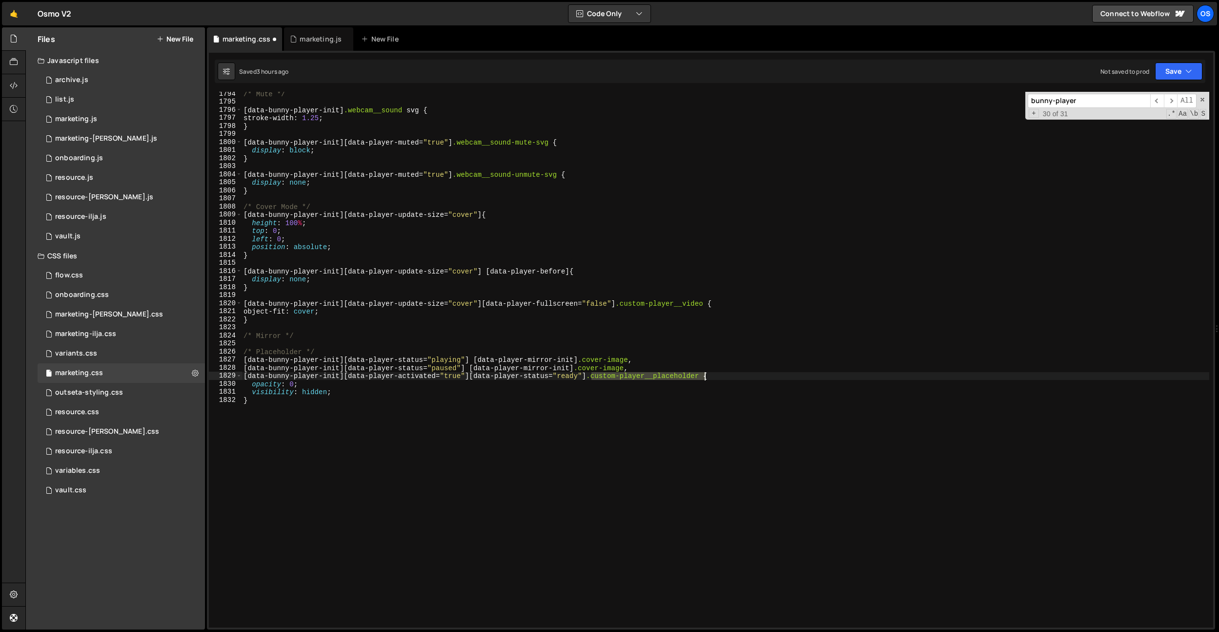
paste textarea "[data-player-mirror-init] .cover-image"
click at [749, 389] on div "/* Mute */ [ data-bunny-player-init ] .webcam__sound svg { stroke-width : 1.25 …" at bounding box center [726, 366] width 968 height 552
click at [689, 369] on div "/* Mute */ [ data-bunny-player-init ] .webcam__sound svg { stroke-width : 1.25 …" at bounding box center [726, 366] width 968 height 552
click at [645, 387] on div "/* Mute */ [ data-bunny-player-init ] .webcam__sound svg { stroke-width : 1.25 …" at bounding box center [726, 366] width 968 height 552
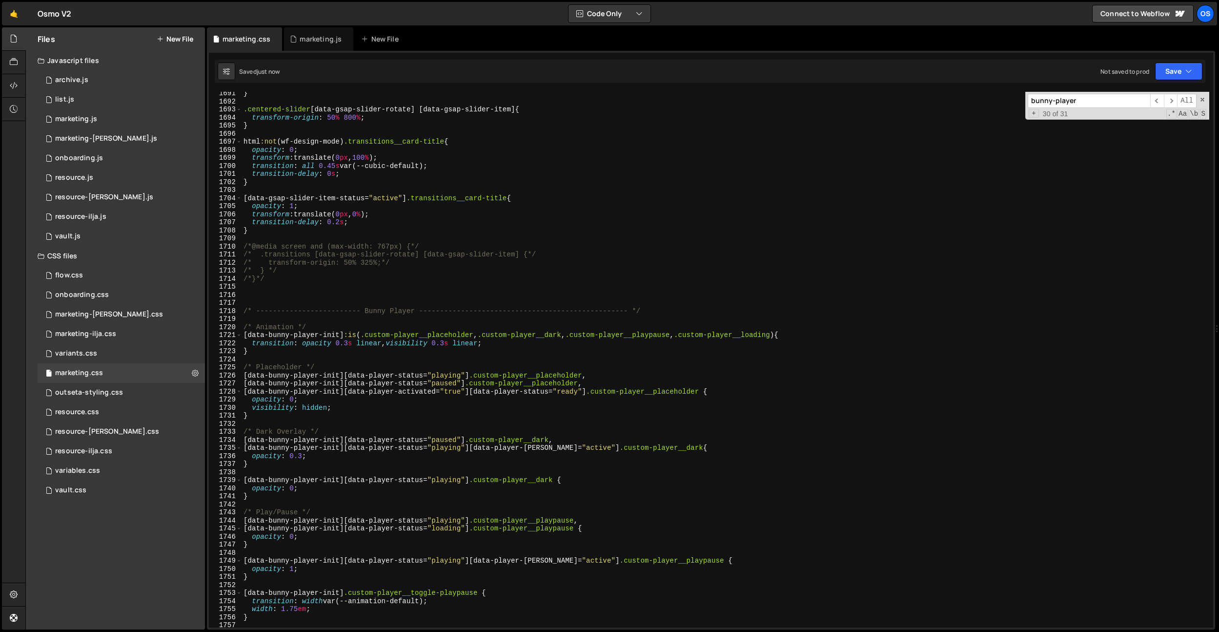
scroll to position [13613, 0]
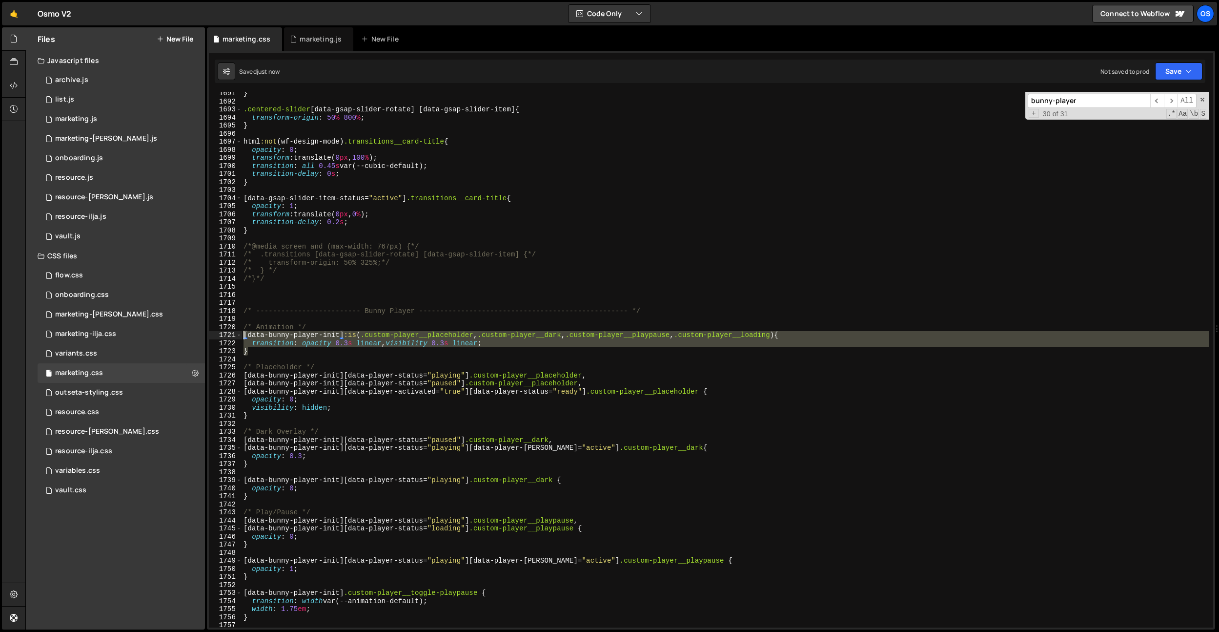
drag, startPoint x: 247, startPoint y: 346, endPoint x: 288, endPoint y: 347, distance: 40.5
click at [237, 332] on div "opacity: 0; 1691 1692 1693 1694 1695 1696 1697 1698 1699 1700 1701 1702 1703 17…" at bounding box center [711, 359] width 1005 height 535
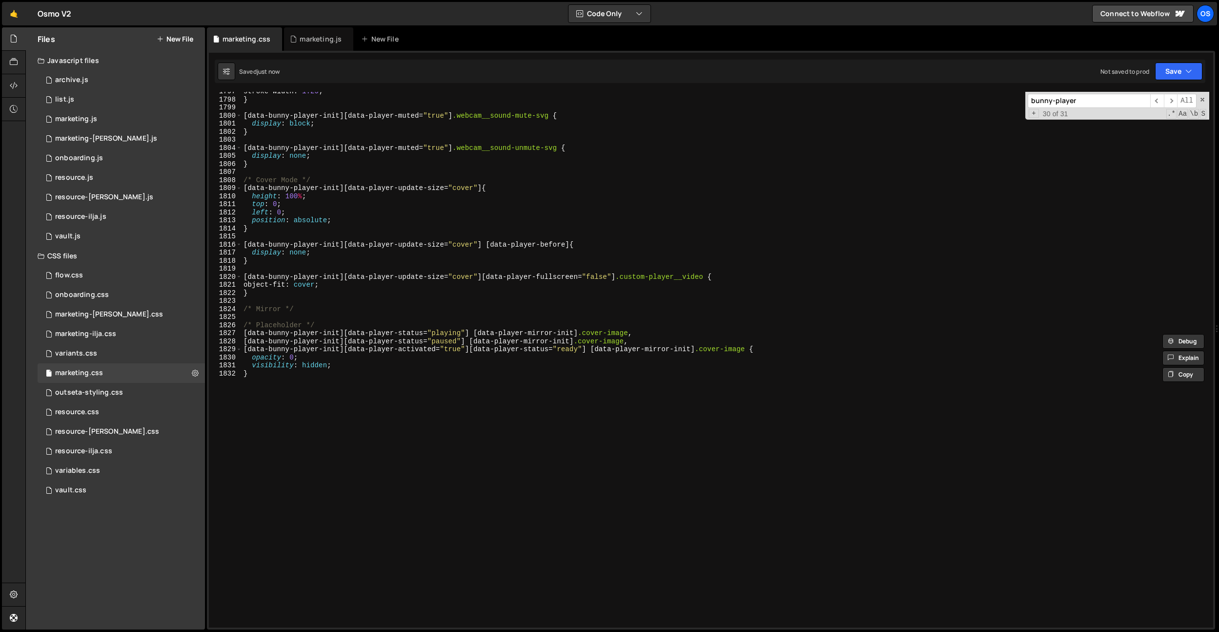
scroll to position [14483, 0]
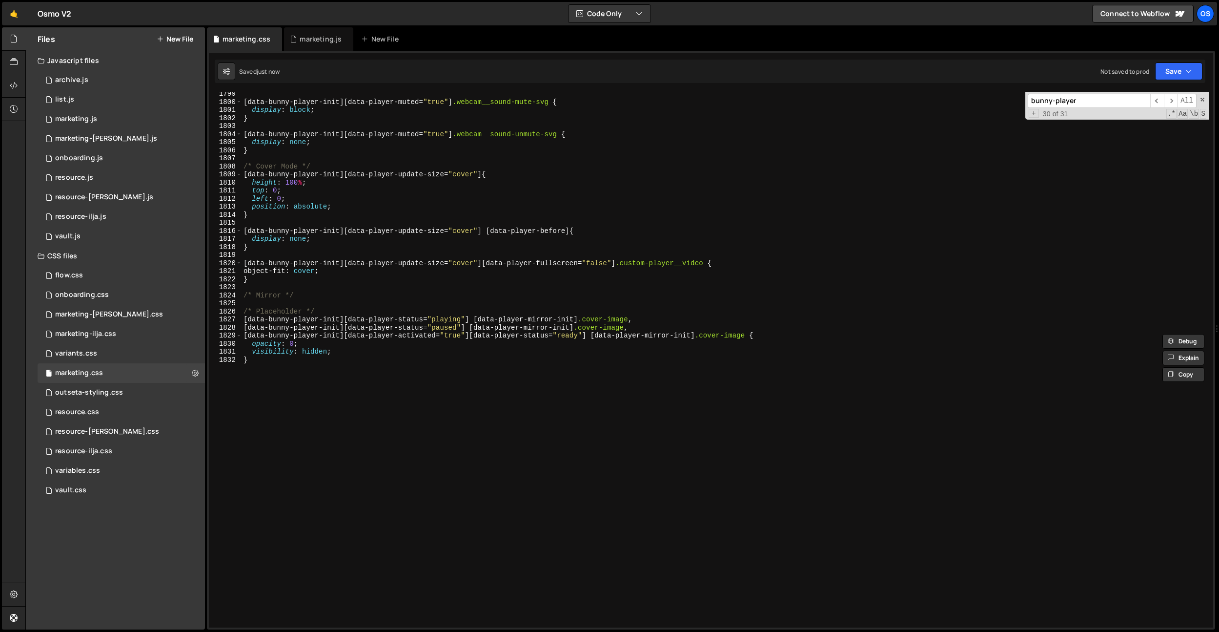
click at [324, 297] on div "[ data-bunny-player-init ][ data-player-muted = " true " ] .webcam__sound-mute-…" at bounding box center [726, 366] width 968 height 552
type textarea "/* Mirror */"
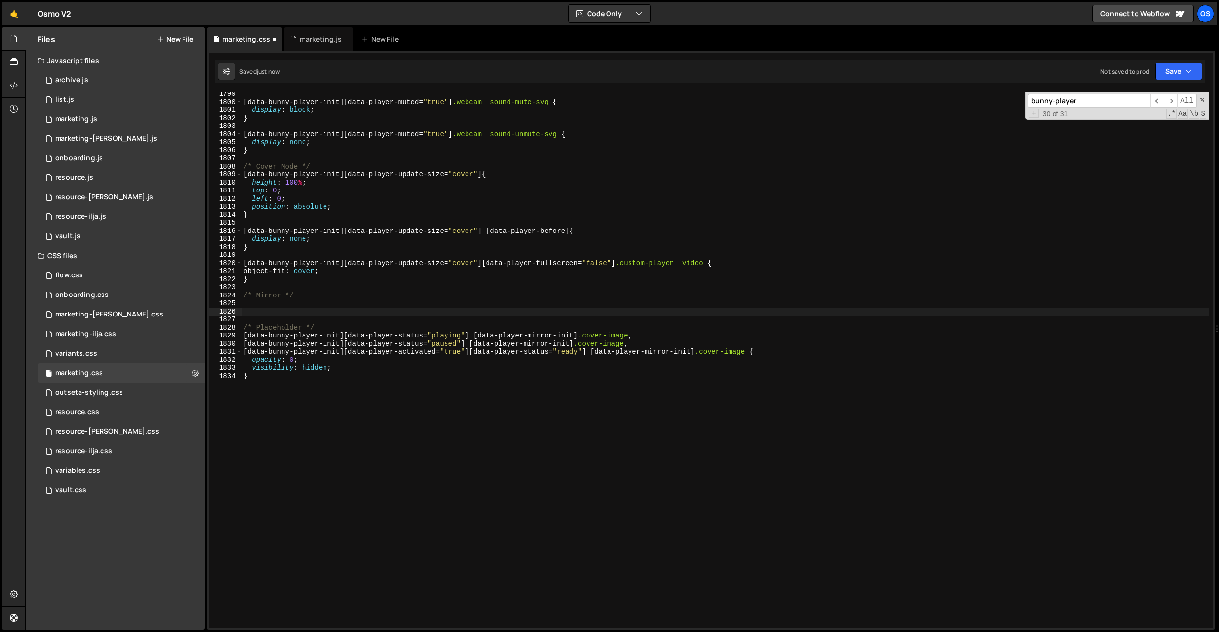
paste textarea "}"
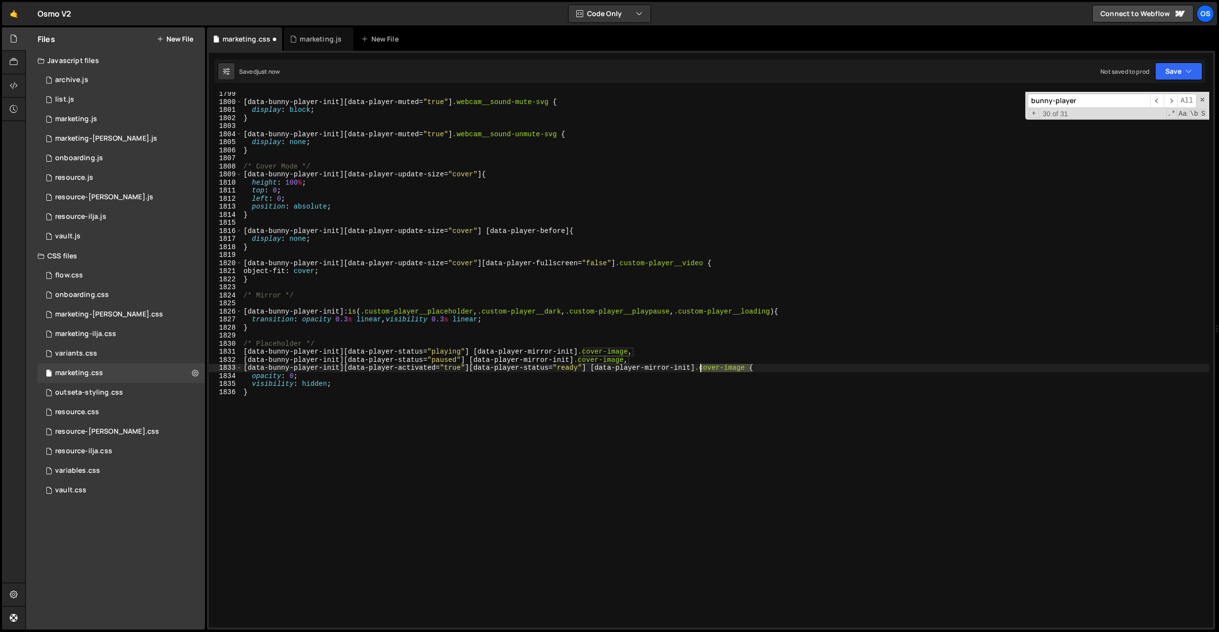
drag, startPoint x: 750, startPoint y: 367, endPoint x: 700, endPoint y: 368, distance: 49.8
click at [700, 368] on div "[ data-bunny-player-init ][ data-player-muted = " true " ] .webcam__sound-mute-…" at bounding box center [726, 366] width 968 height 552
drag, startPoint x: 759, startPoint y: 379, endPoint x: 758, endPoint y: 373, distance: 6.4
click at [759, 379] on div "[ data-bunny-player-init ][ data-player-muted = " true " ] .webcam__sound-mute-…" at bounding box center [726, 366] width 968 height 552
drag, startPoint x: 751, startPoint y: 368, endPoint x: 592, endPoint y: 368, distance: 159.6
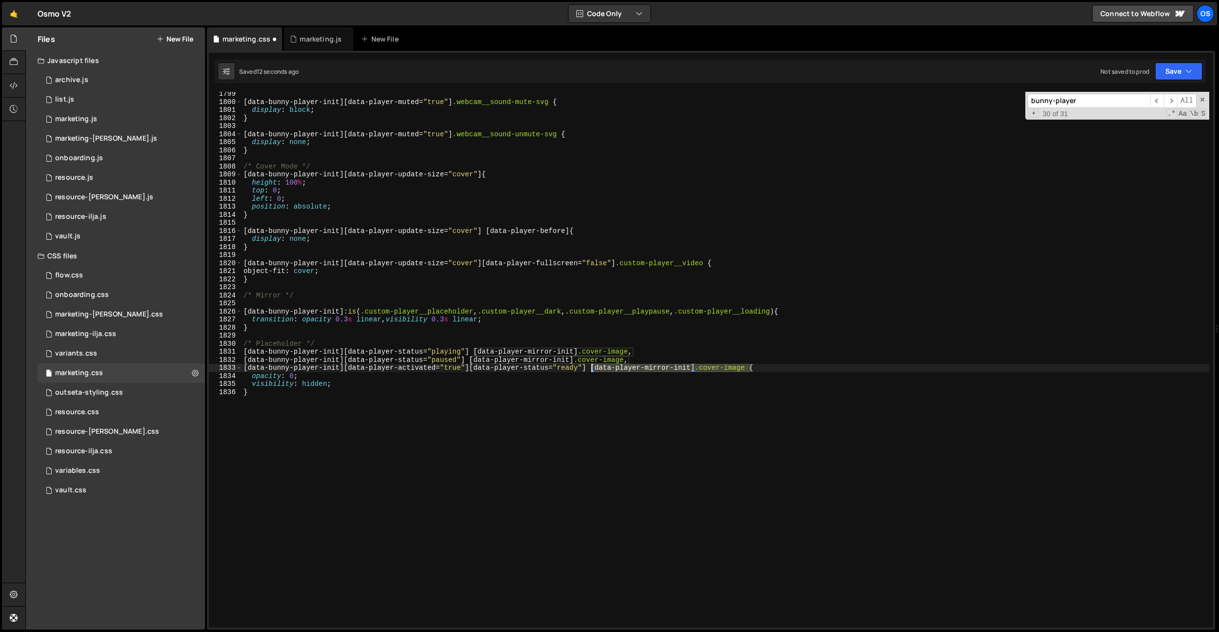
click at [592, 368] on div "[ data-bunny-player-init ][ data-player-muted = " true " ] .webcam__sound-mute-…" at bounding box center [726, 366] width 968 height 552
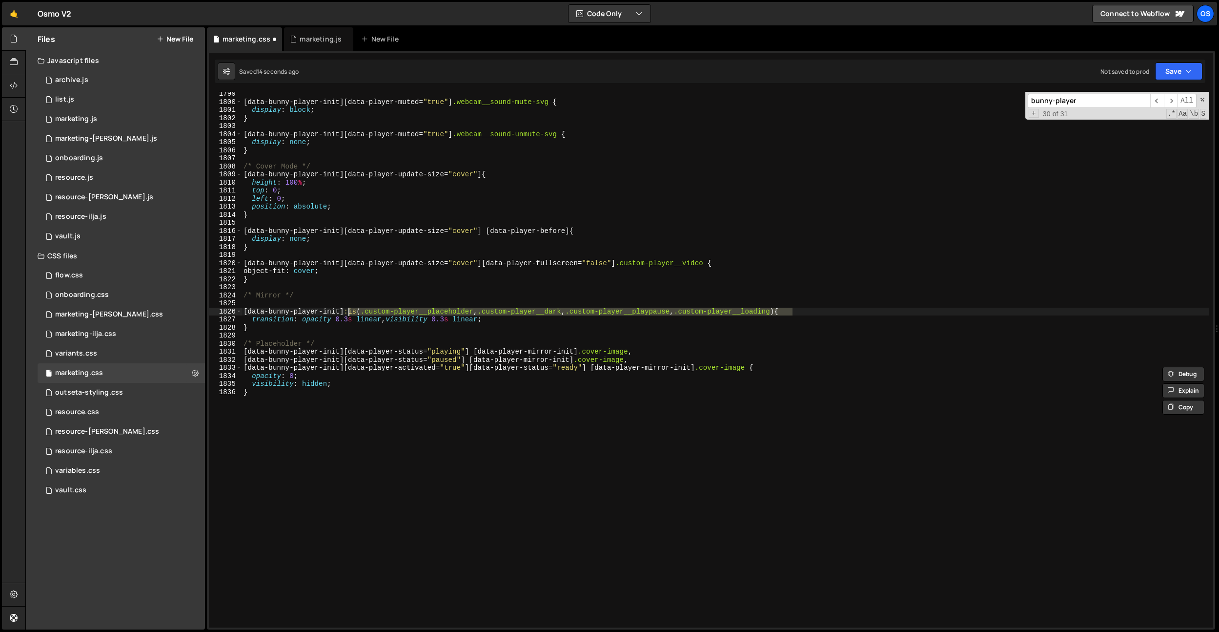
drag, startPoint x: 791, startPoint y: 309, endPoint x: 350, endPoint y: 312, distance: 441.3
click at [350, 312] on div "[ data-bunny-player-init ][ data-player-muted = " true " ] .webcam__sound-mute-…" at bounding box center [726, 366] width 968 height 552
paste textarea "[data-player-mirror-init] .cover-image"
type textarea "[data-bunny-player-init] [data-player-mirror-init] .cover-image {"
